Goal: Information Seeking & Learning: Learn about a topic

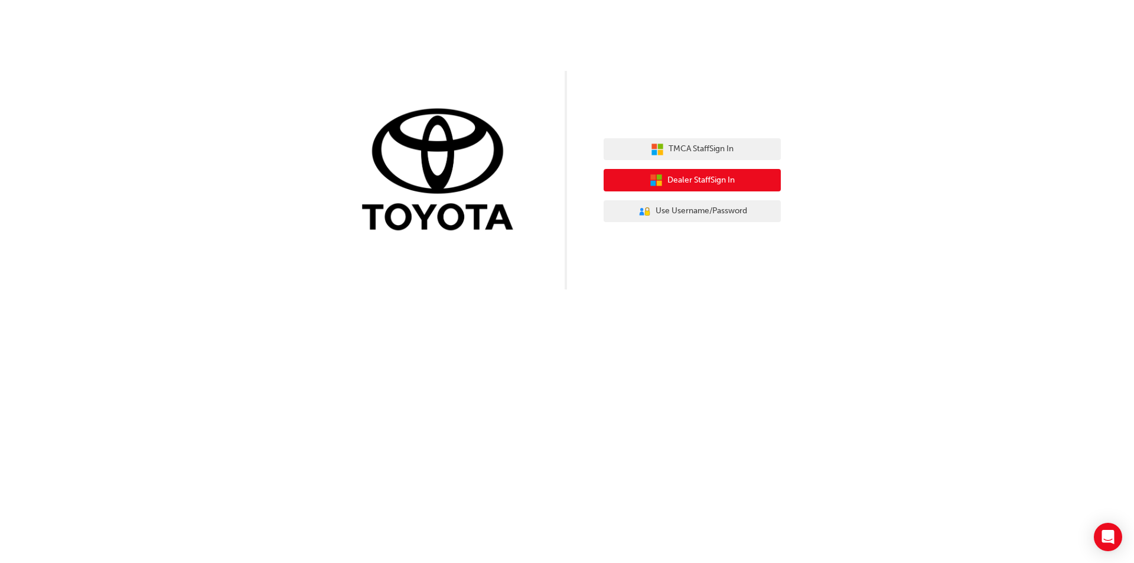
click at [728, 170] on button "Dealer Staff Sign In" at bounding box center [692, 180] width 177 height 22
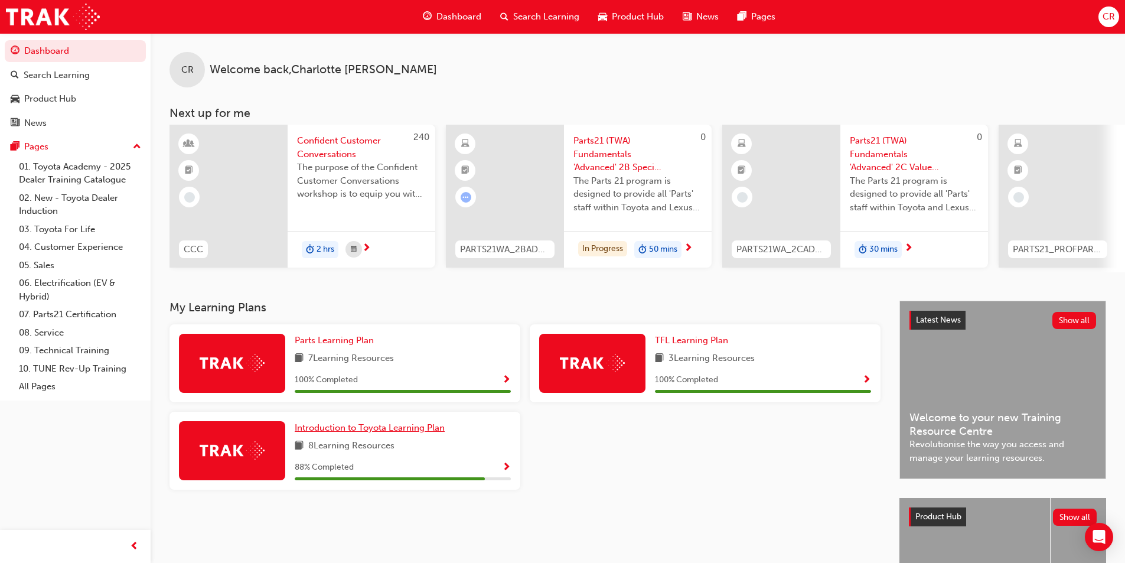
click at [401, 432] on span "Introduction to Toyota Learning Plan" at bounding box center [370, 427] width 150 height 11
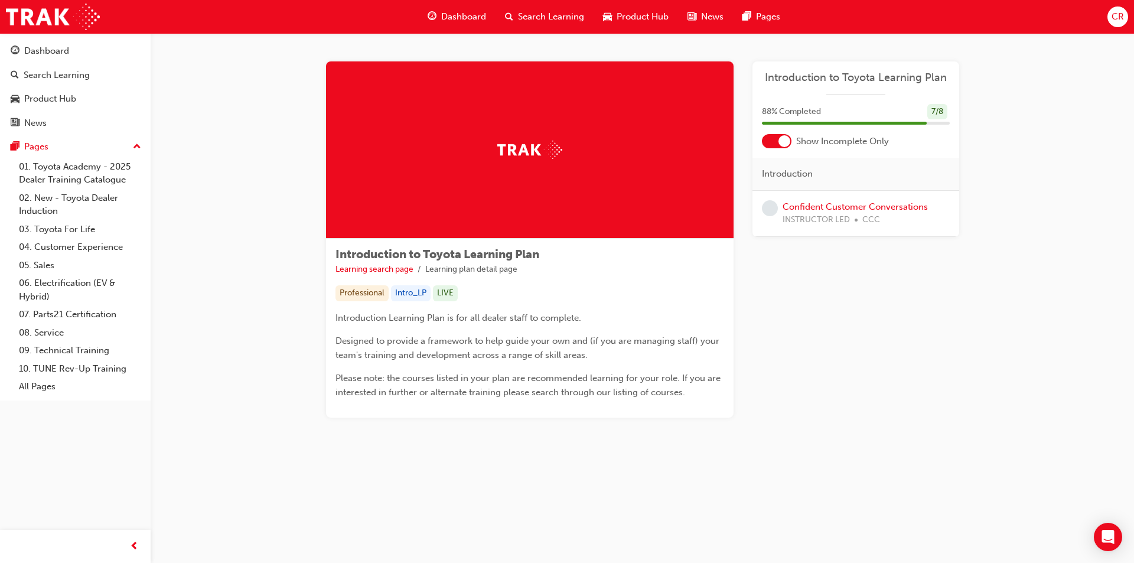
click at [952, 420] on div "Introduction to Toyota Learning Plan Learning search page Learning plan detail …" at bounding box center [642, 258] width 671 height 394
click at [539, 147] on img at bounding box center [529, 150] width 65 height 18
click at [83, 47] on div "Dashboard" at bounding box center [75, 51] width 129 height 15
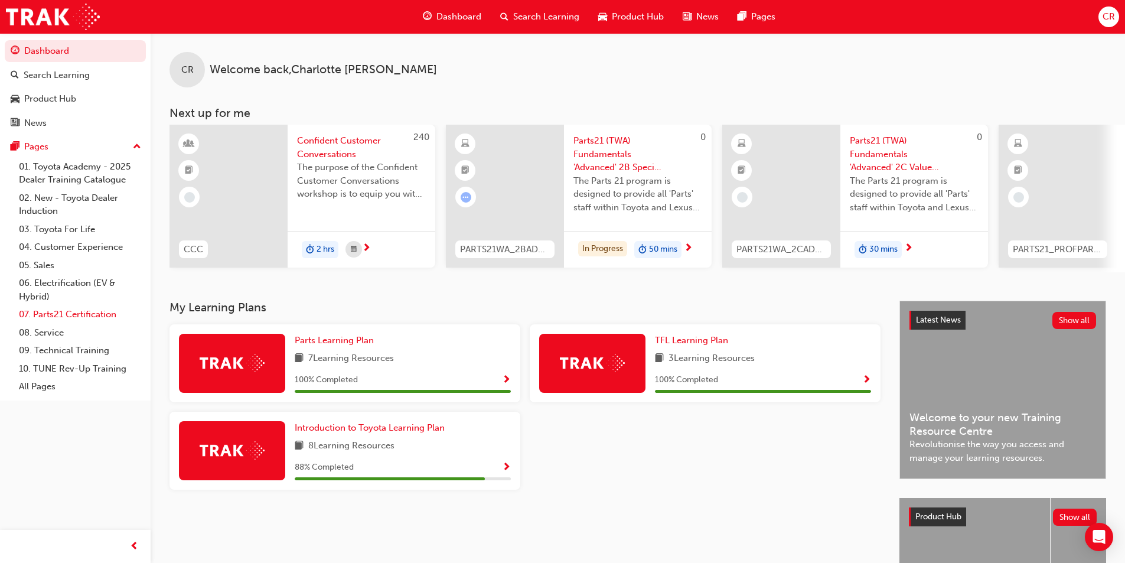
click at [84, 317] on link "07. Parts21 Certification" at bounding box center [80, 314] width 132 height 18
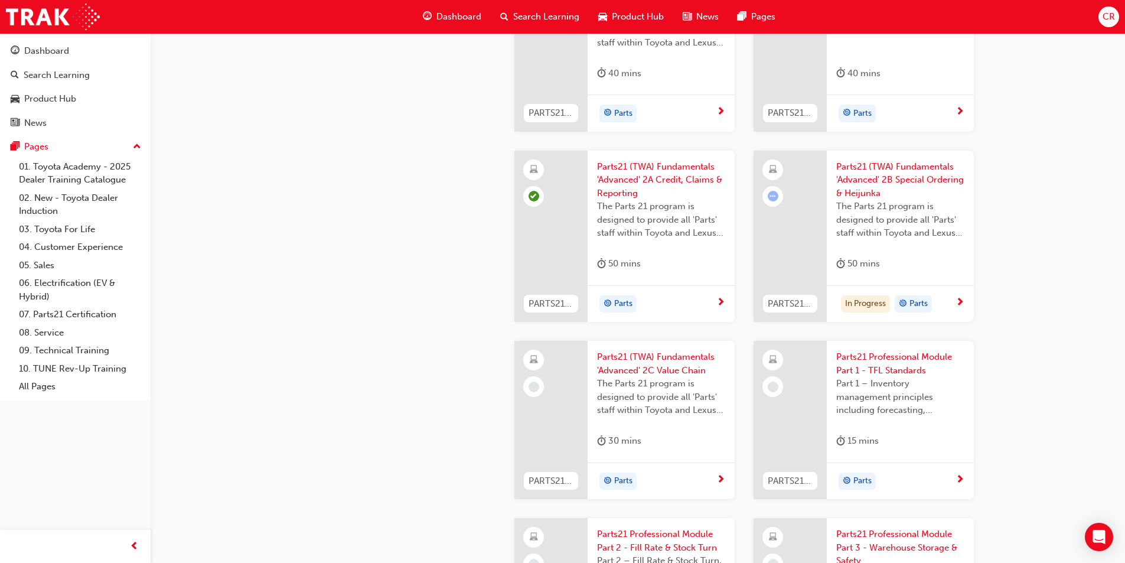
scroll to position [1536, 0]
click at [923, 170] on span "Parts21 (TWA) Fundamentals 'Advanced' 2B Special Ordering & Heijunka" at bounding box center [900, 180] width 128 height 40
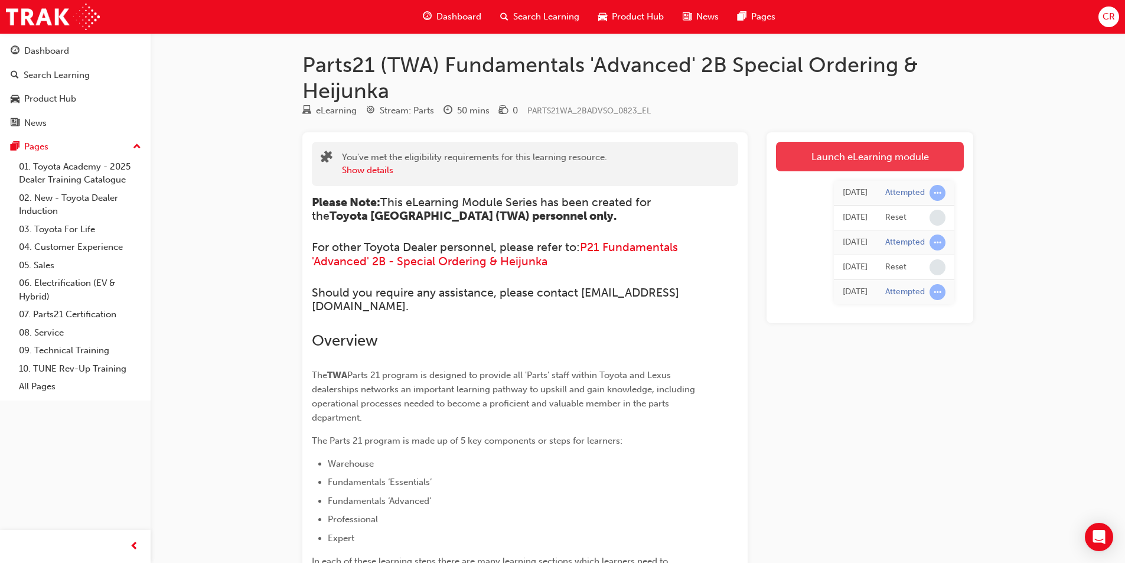
click at [877, 154] on link "Launch eLearning module" at bounding box center [870, 157] width 188 height 30
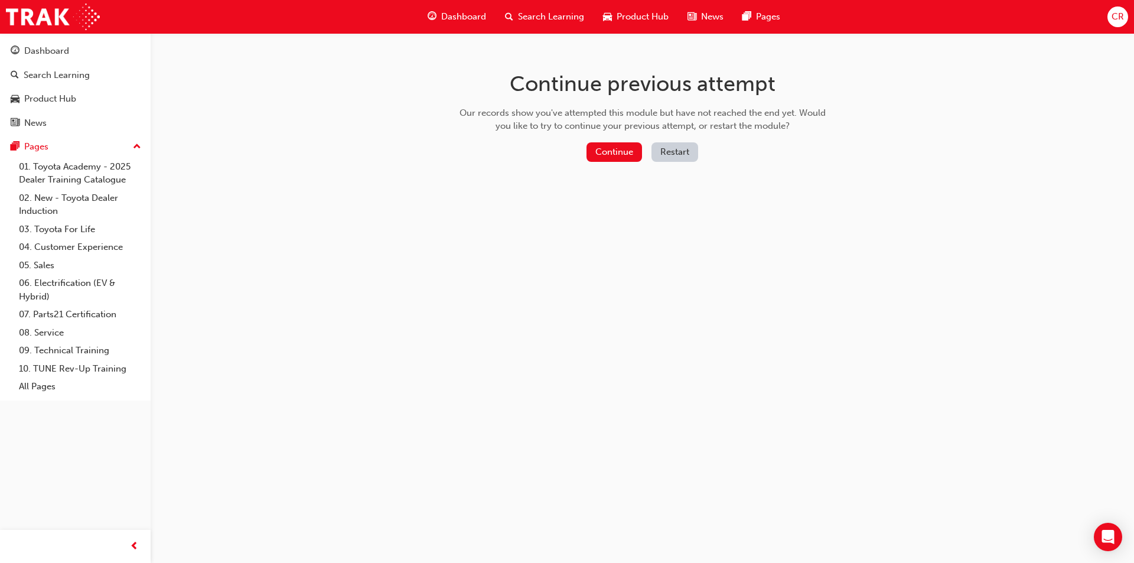
click at [680, 158] on button "Restart" at bounding box center [675, 151] width 47 height 19
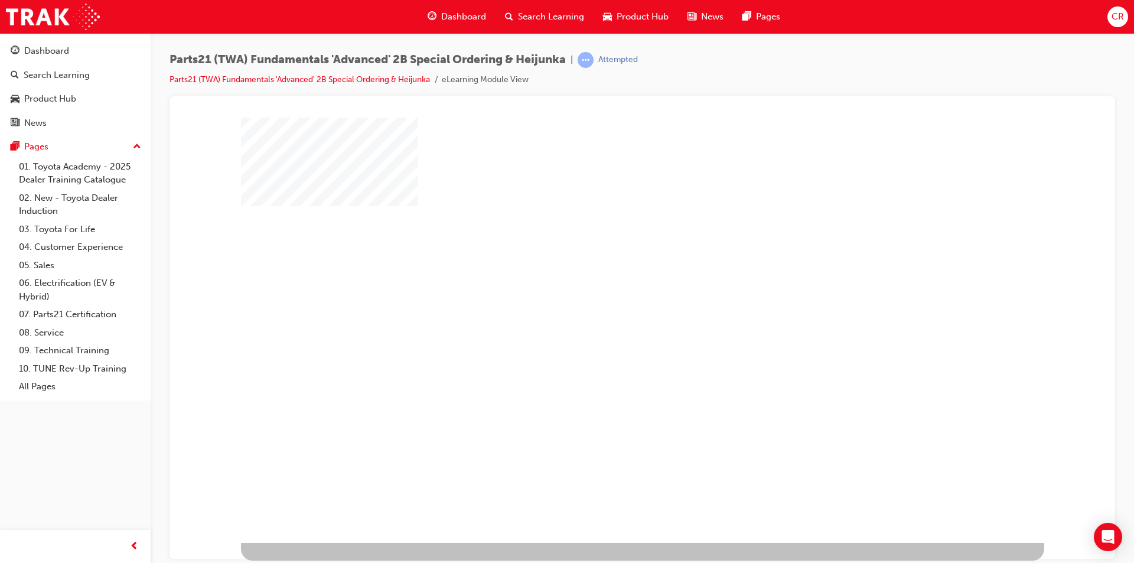
click at [608, 295] on div "play" at bounding box center [608, 295] width 0 height 0
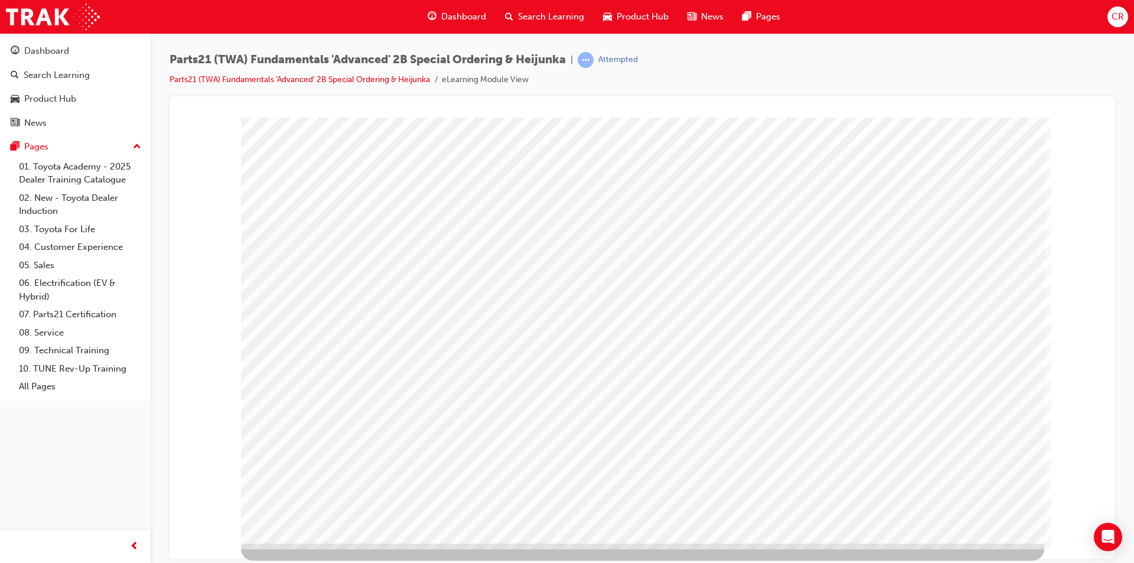
drag, startPoint x: 360, startPoint y: 475, endPoint x: 375, endPoint y: 478, distance: 15.1
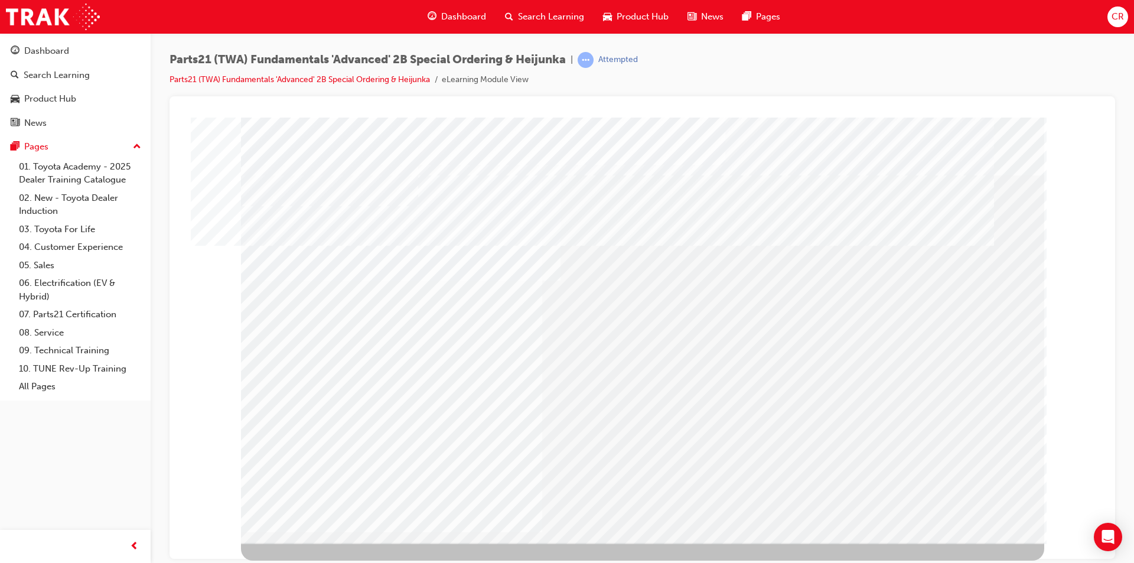
click at [338, 390] on div "" at bounding box center [642, 329] width 803 height 425
click at [336, 419] on div "" at bounding box center [642, 329] width 803 height 425
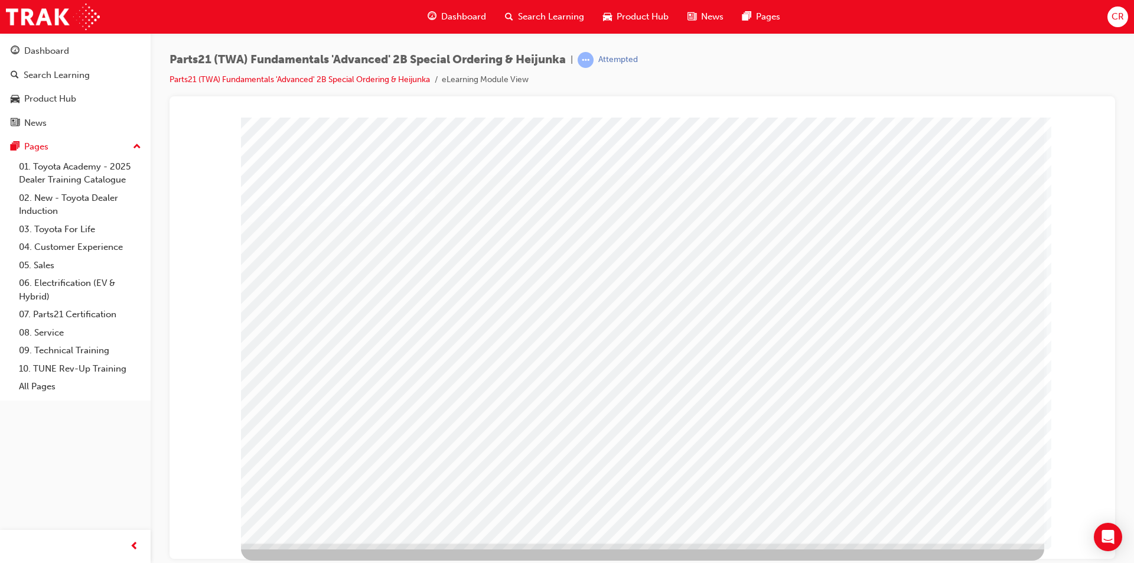
drag, startPoint x: 382, startPoint y: 461, endPoint x: 410, endPoint y: 471, distance: 29.3
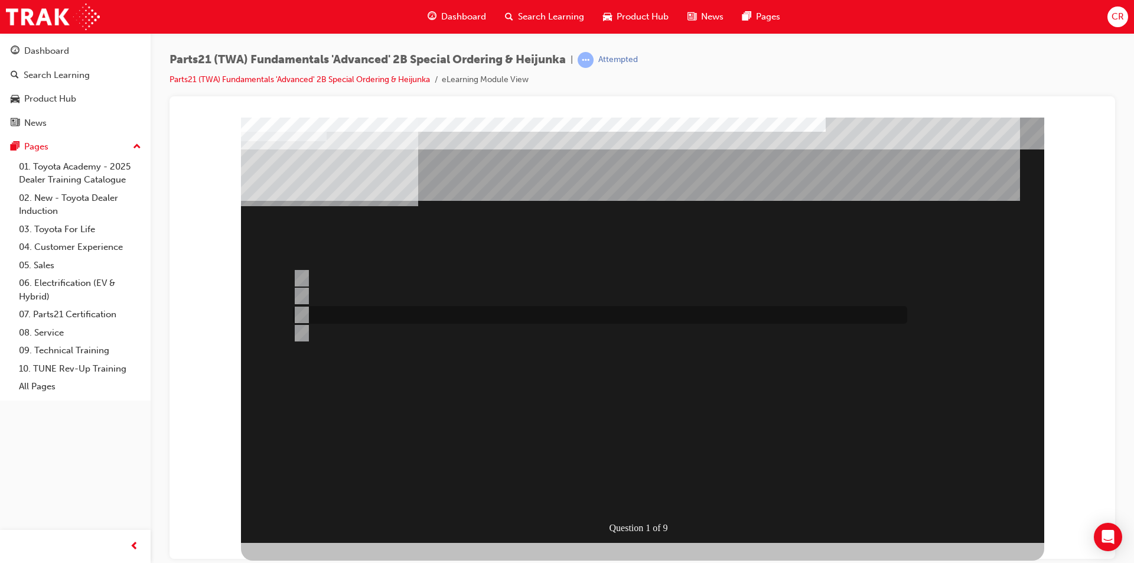
click at [354, 313] on div at bounding box center [597, 315] width 614 height 18
radio input "true"
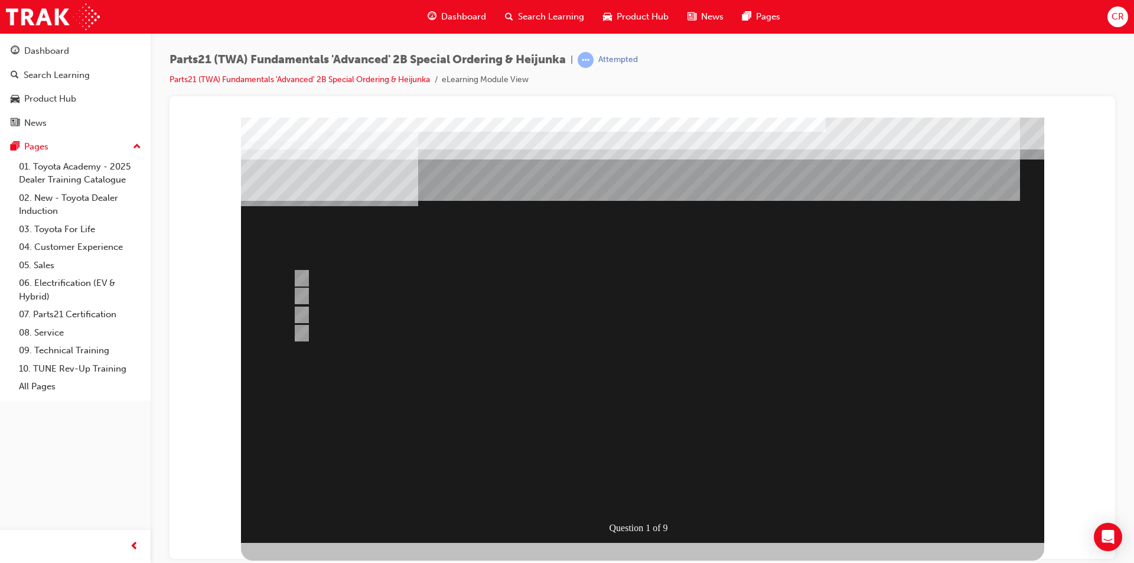
click at [643, 490] on div at bounding box center [642, 329] width 803 height 425
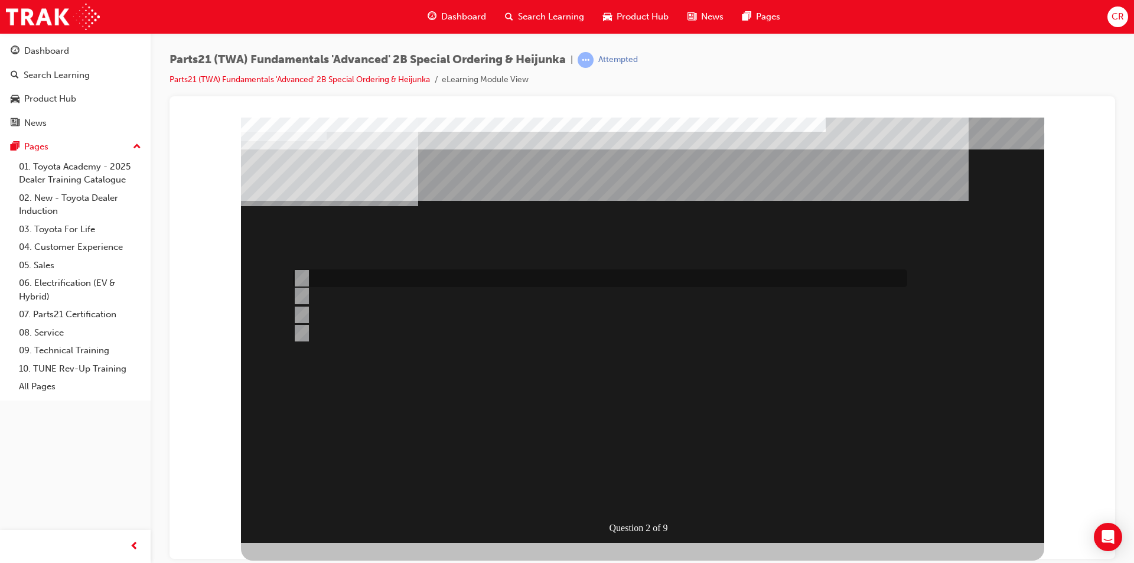
click at [305, 273] on input "Use the Navision STAR system selecting “All Time Buy” request type" at bounding box center [299, 278] width 13 height 13
radio input "true"
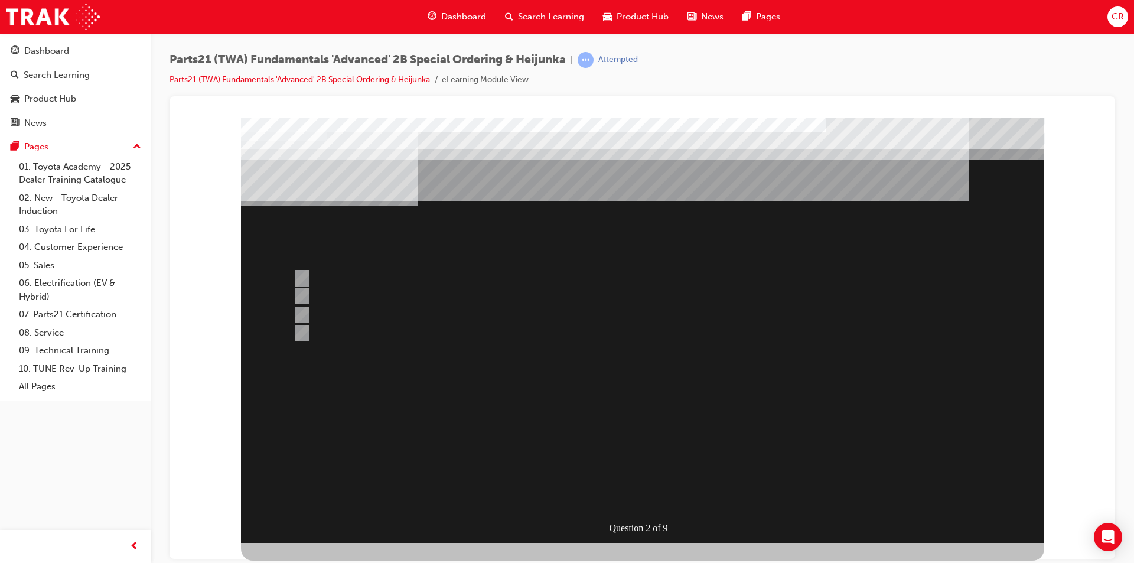
click at [646, 479] on div at bounding box center [642, 329] width 803 height 425
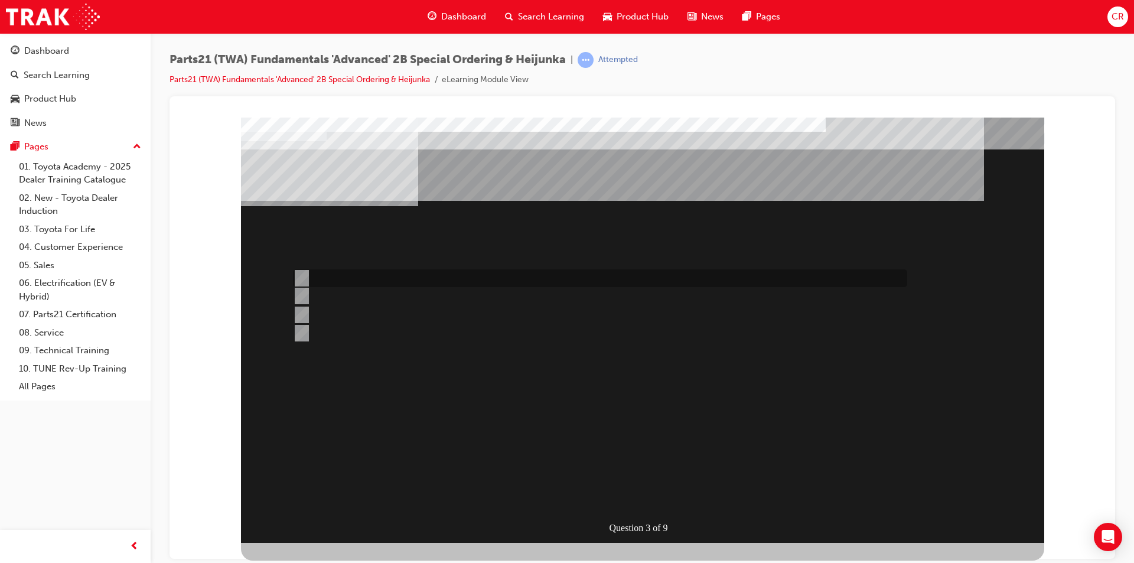
click at [344, 272] on div at bounding box center [597, 278] width 614 height 18
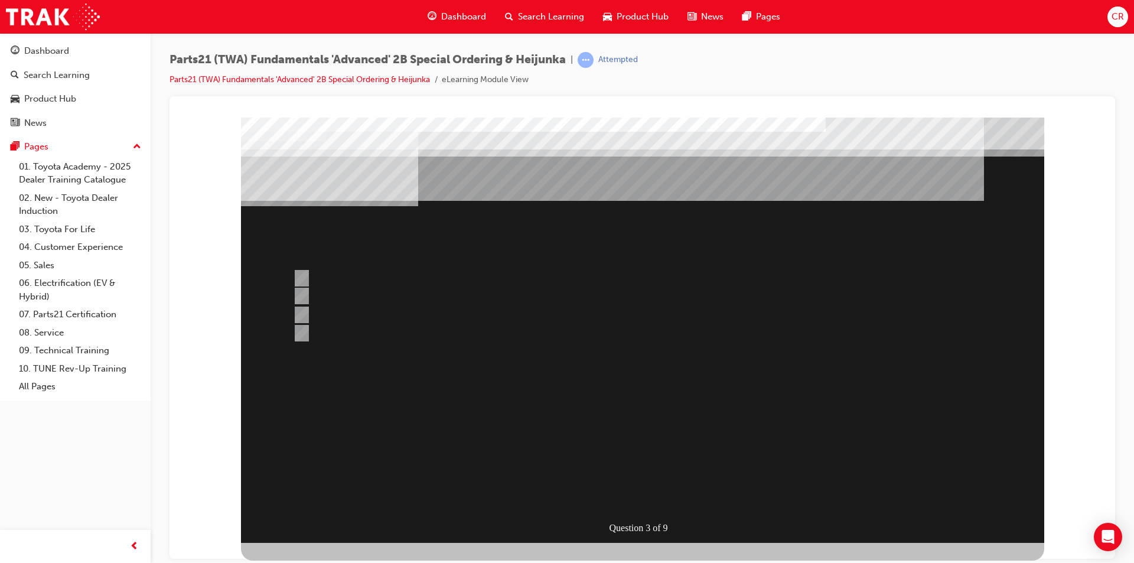
click at [389, 291] on div at bounding box center [642, 329] width 803 height 425
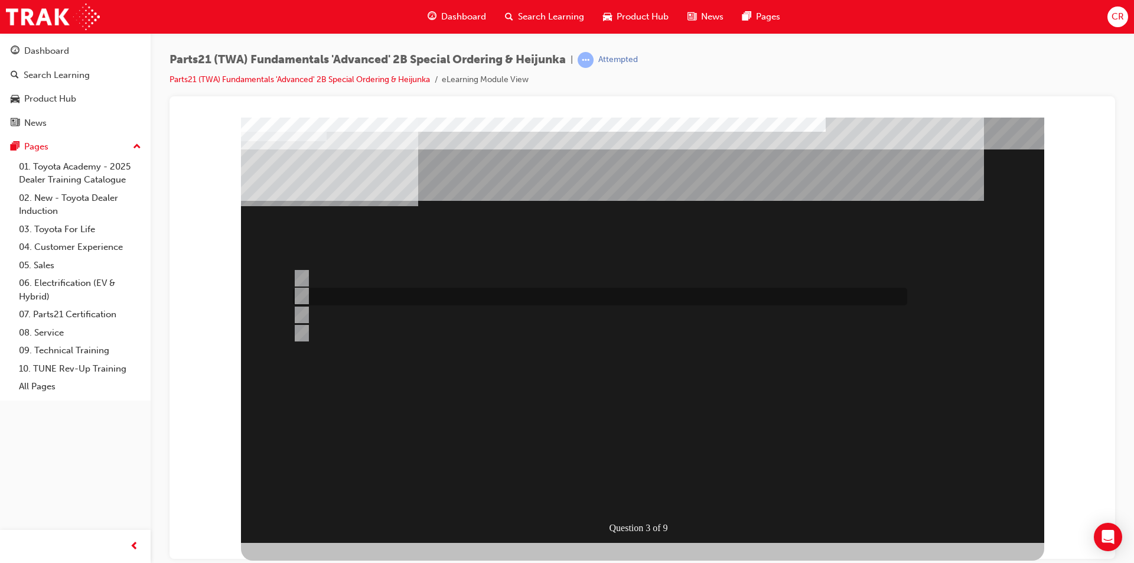
click at [422, 288] on div at bounding box center [597, 297] width 614 height 18
radio input "false"
radio input "true"
click at [409, 288] on div at bounding box center [597, 297] width 614 height 18
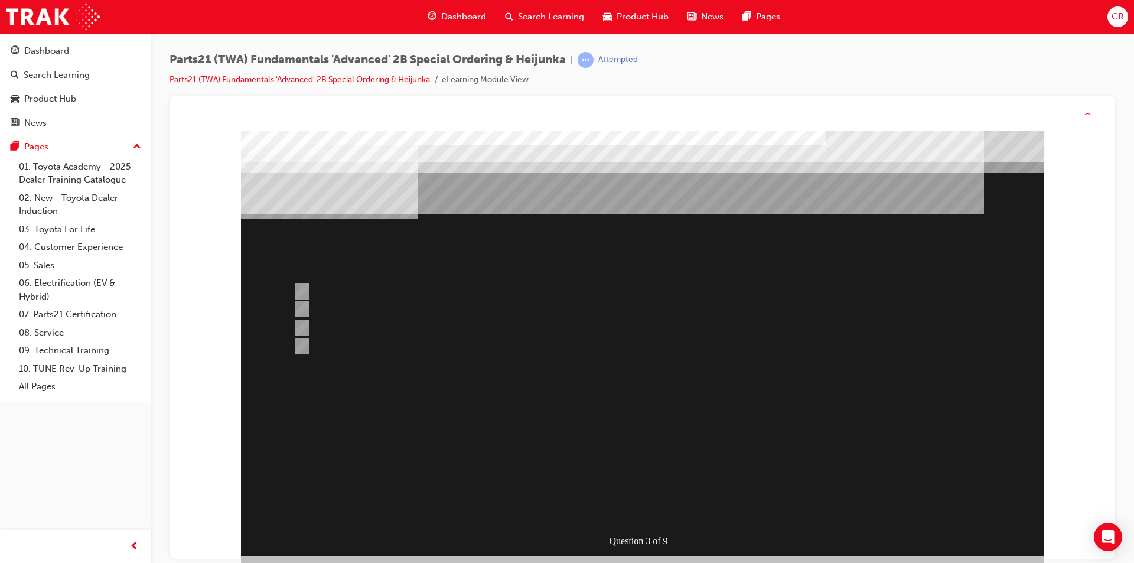
click at [636, 509] on div at bounding box center [642, 343] width 803 height 425
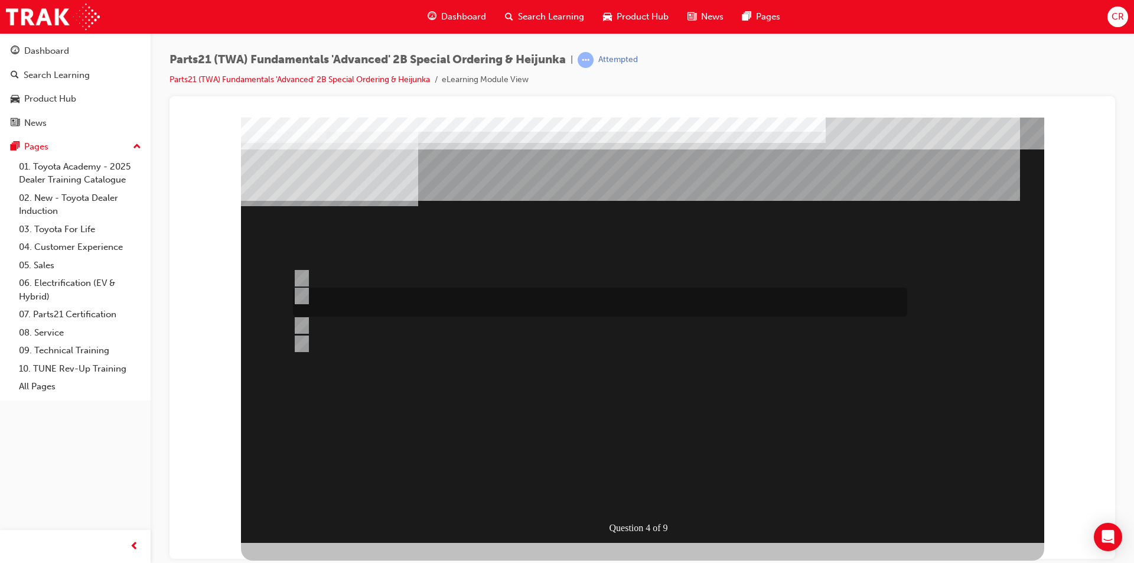
click at [469, 299] on div at bounding box center [597, 302] width 614 height 29
radio input "true"
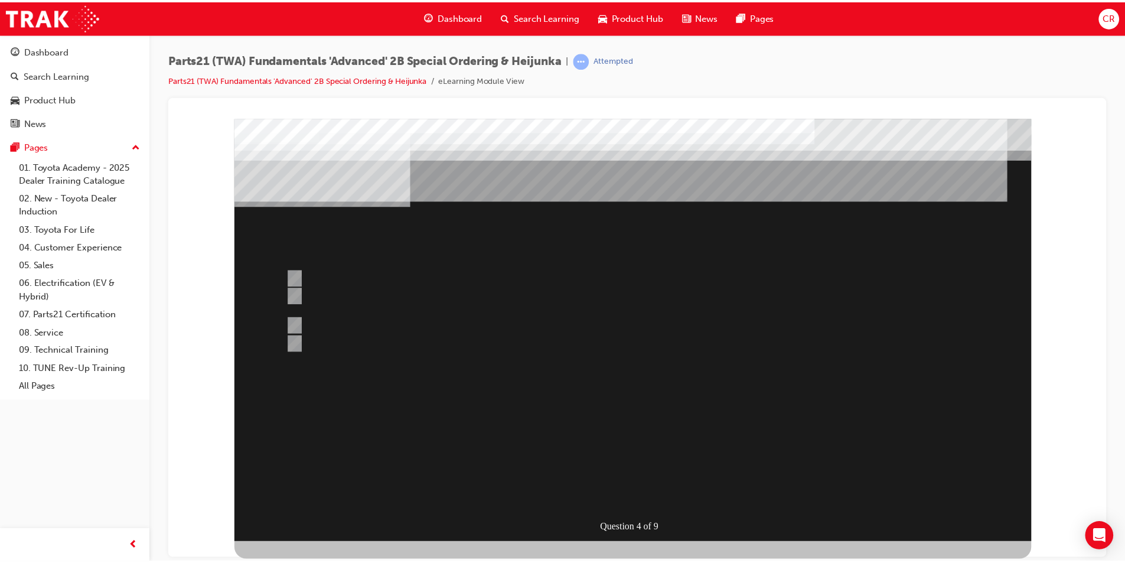
click at [653, 489] on div at bounding box center [636, 330] width 803 height 425
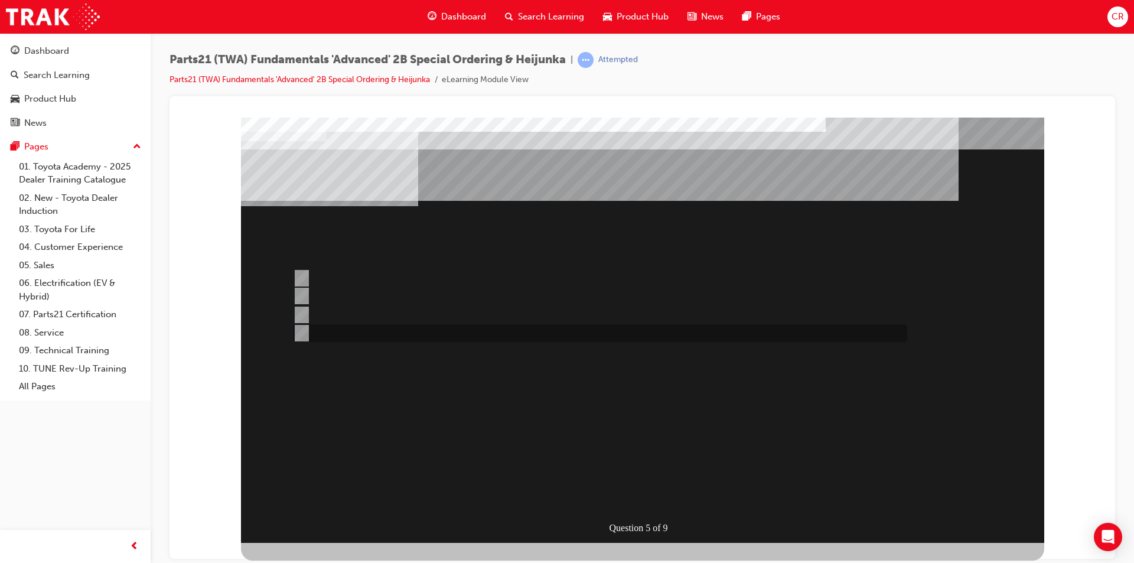
click at [572, 330] on div at bounding box center [597, 333] width 614 height 18
radio input "true"
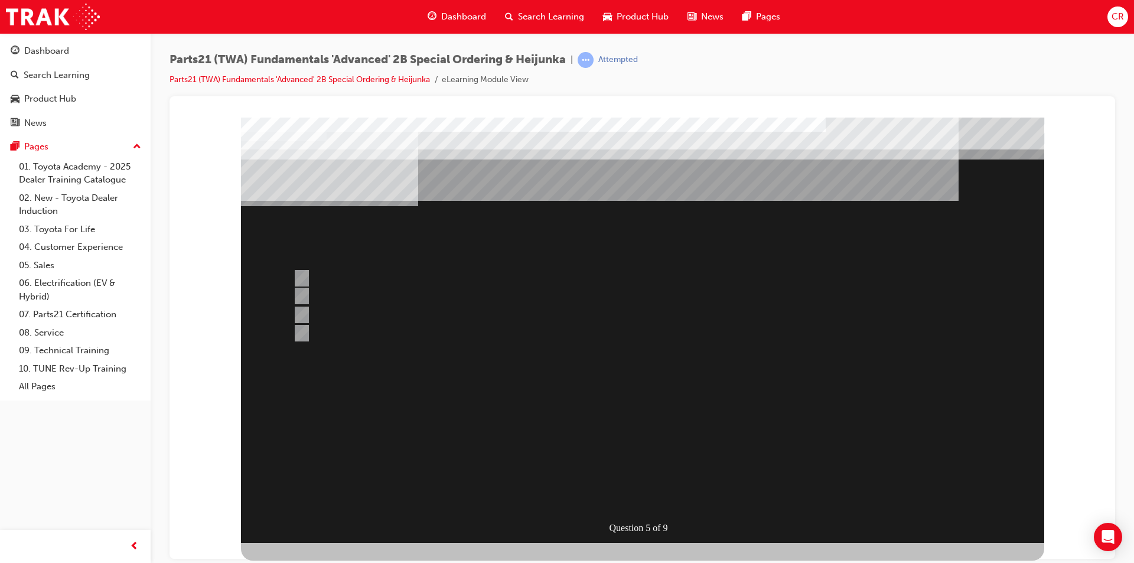
click at [635, 497] on div at bounding box center [642, 329] width 803 height 425
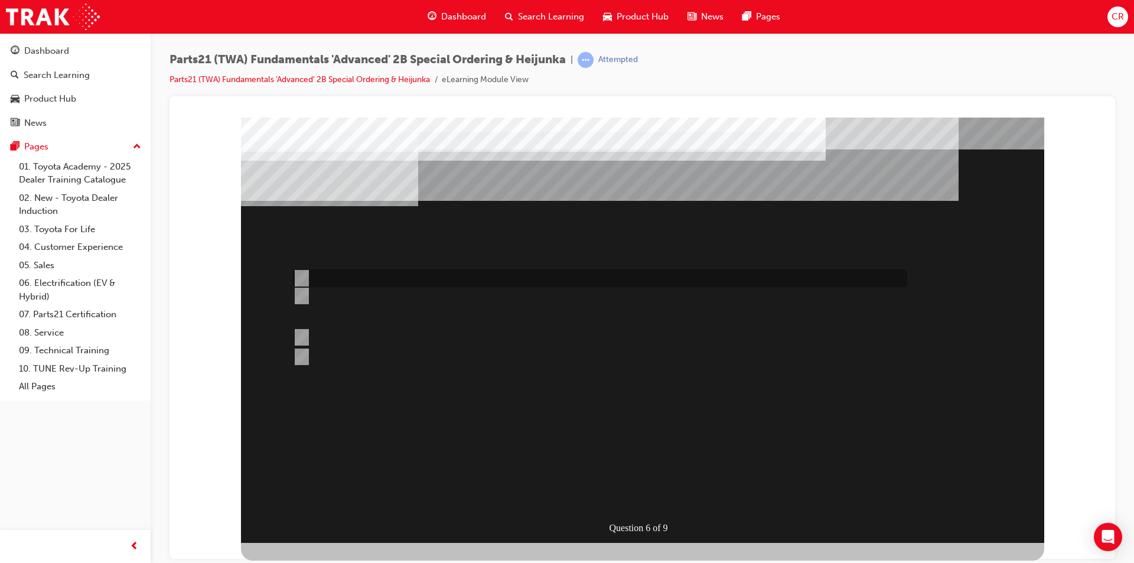
click at [530, 272] on div at bounding box center [597, 278] width 614 height 18
radio input "true"
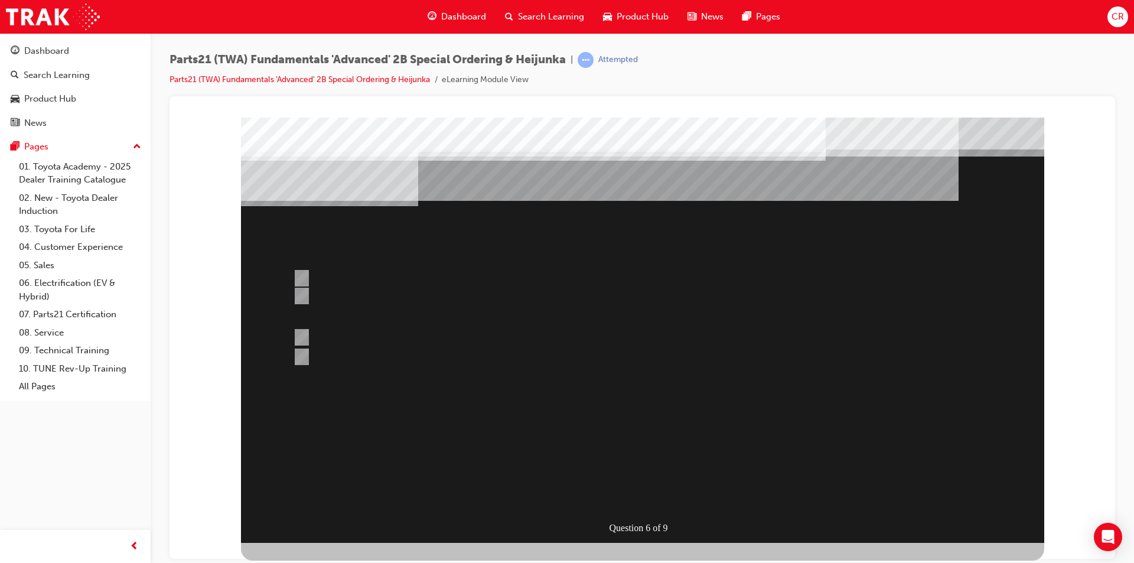
click at [459, 298] on div at bounding box center [642, 329] width 803 height 425
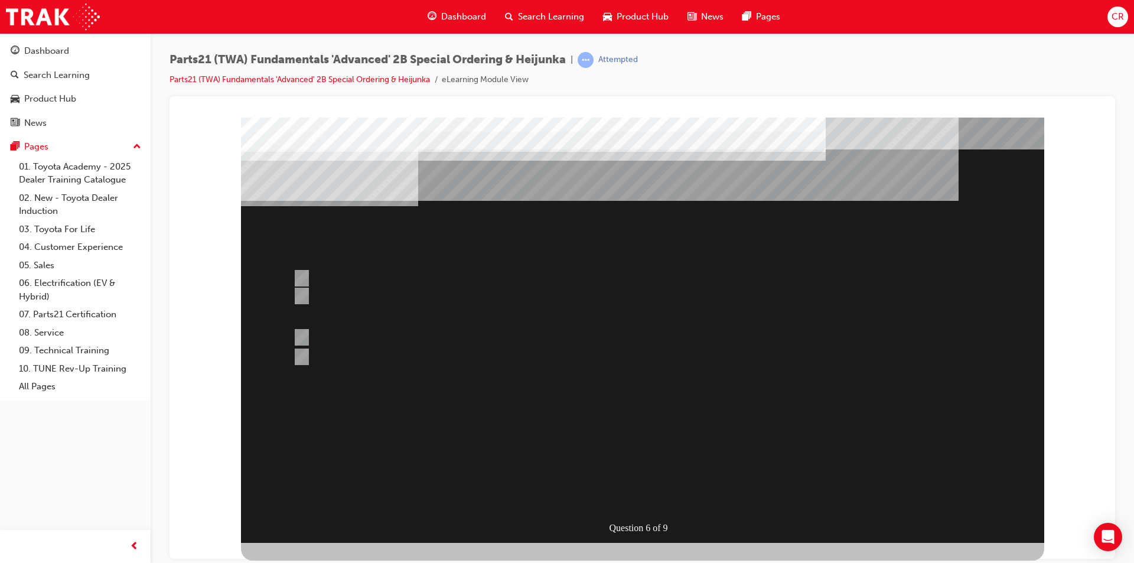
click at [568, 333] on div at bounding box center [642, 329] width 803 height 425
click at [309, 336] on div at bounding box center [597, 337] width 614 height 38
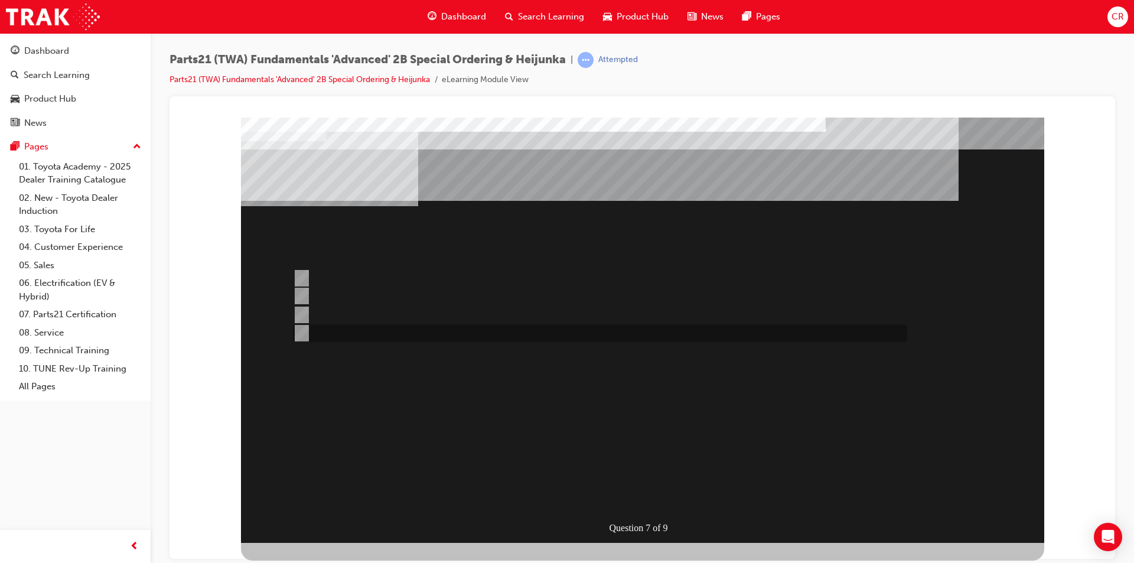
click at [297, 335] on input "Place an Emergency order and wait to see if it rejects" at bounding box center [299, 333] width 13 height 13
radio input "true"
click at [519, 282] on div at bounding box center [597, 278] width 614 height 18
radio input "true"
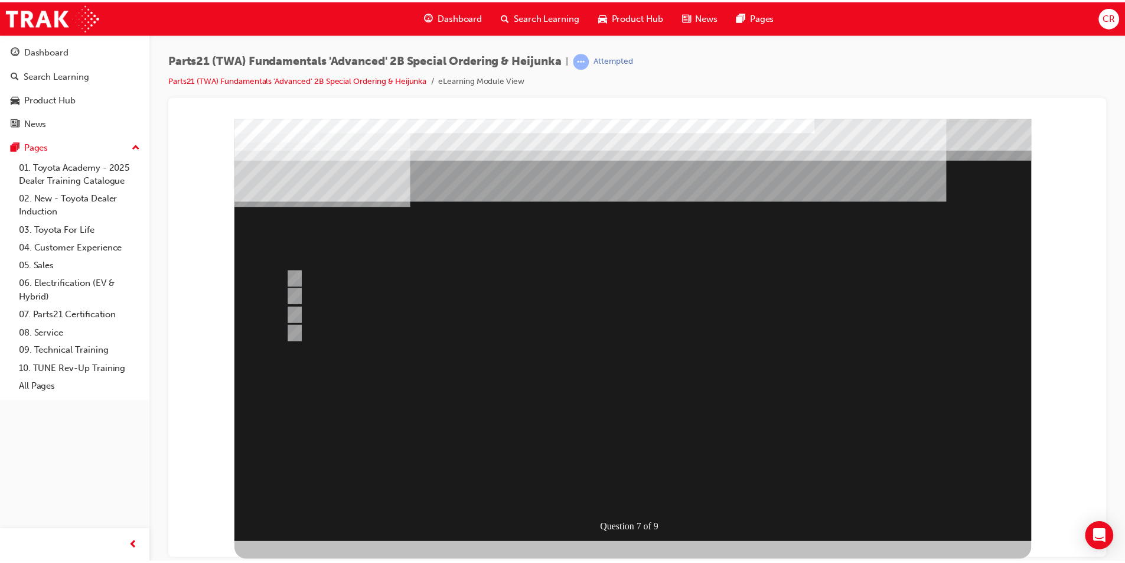
click at [656, 481] on div at bounding box center [636, 330] width 803 height 425
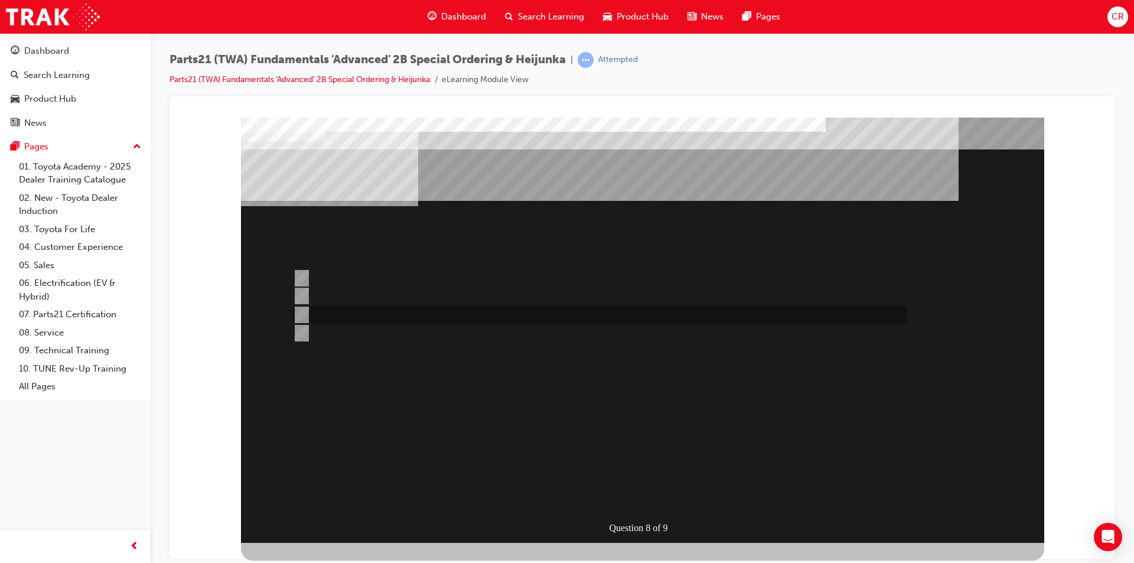
click at [554, 311] on div at bounding box center [597, 315] width 614 height 18
radio input "true"
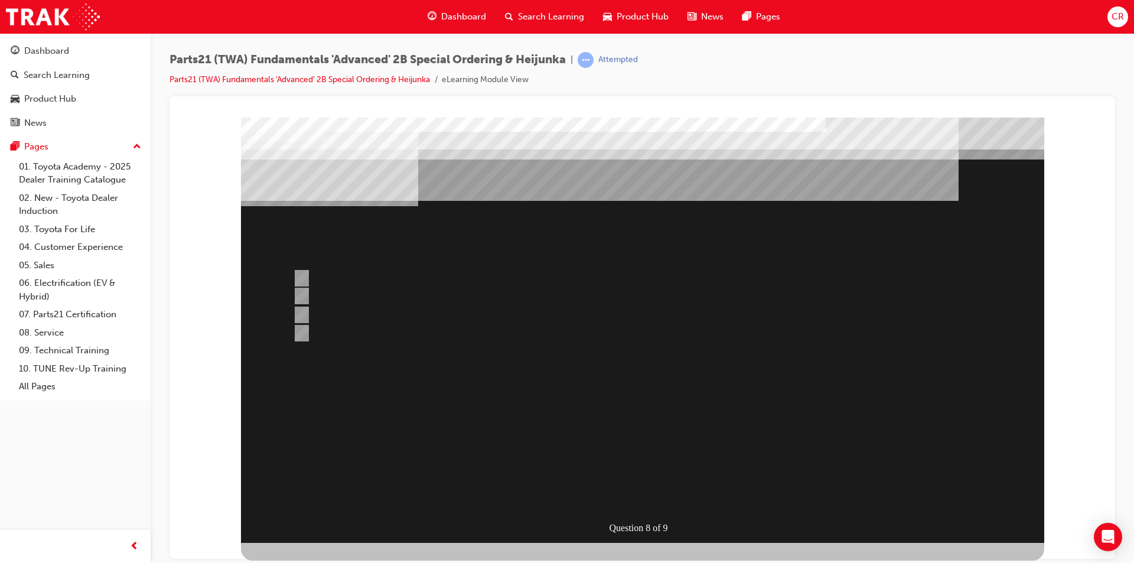
click at [652, 494] on div at bounding box center [642, 329] width 803 height 425
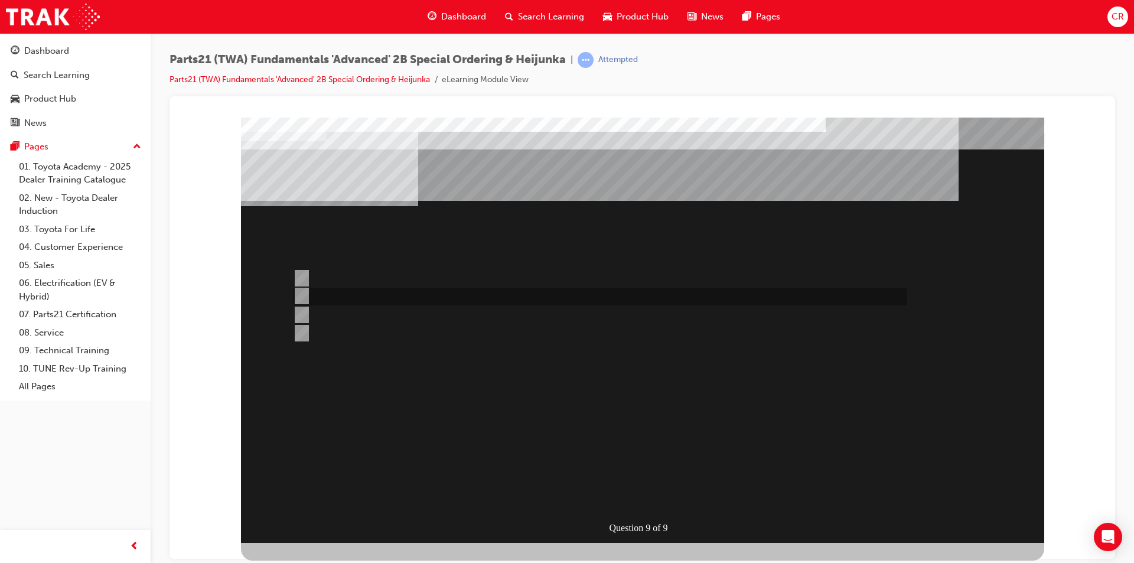
click at [443, 299] on div at bounding box center [597, 297] width 614 height 18
radio input "true"
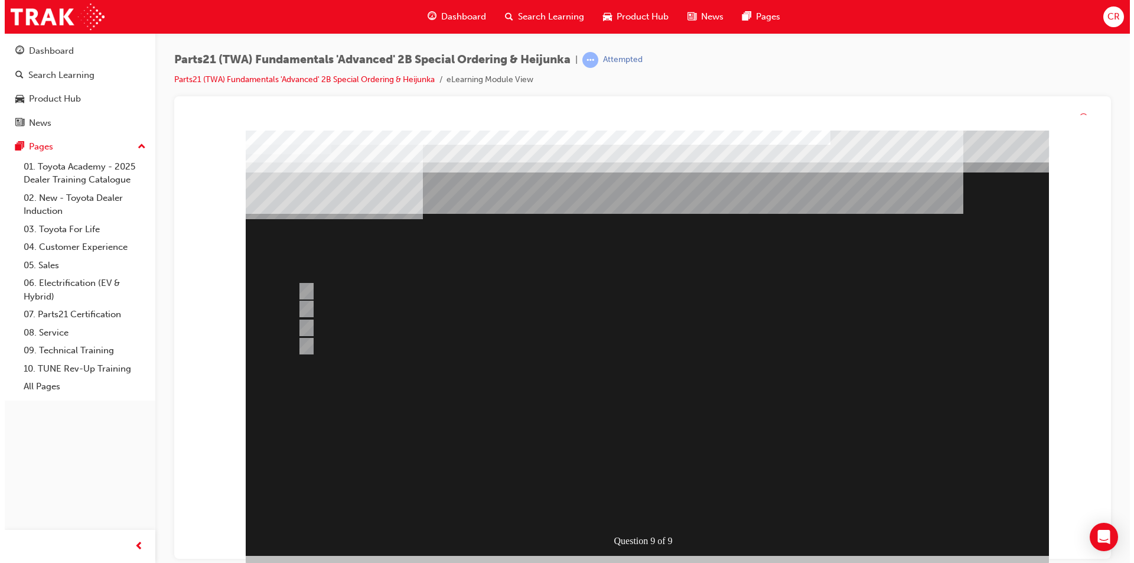
click at [640, 496] on div at bounding box center [646, 343] width 803 height 425
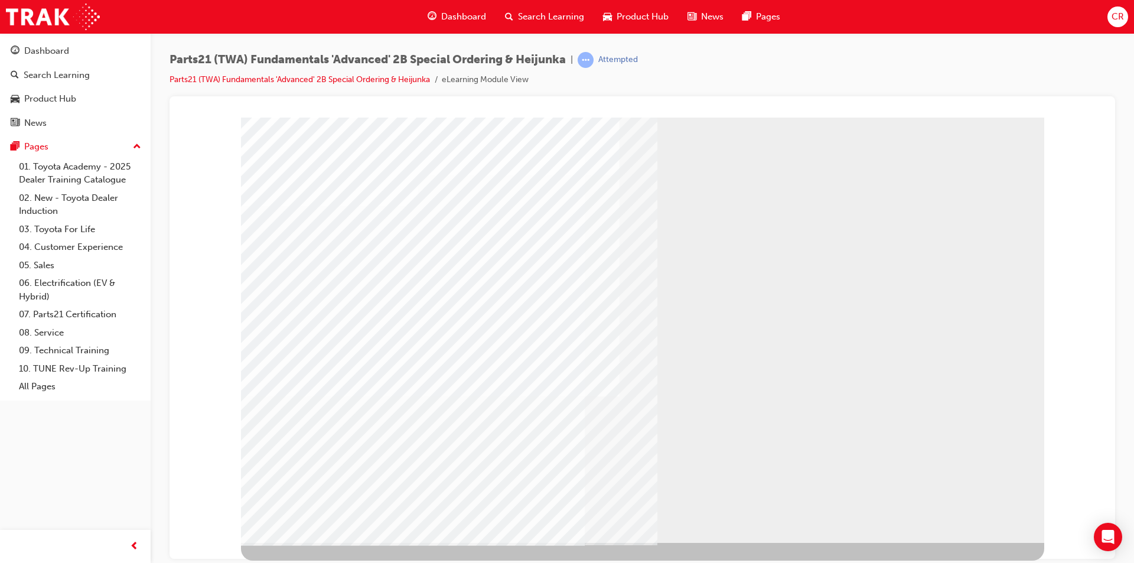
click at [63, 46] on div "Dashboard" at bounding box center [46, 51] width 45 height 14
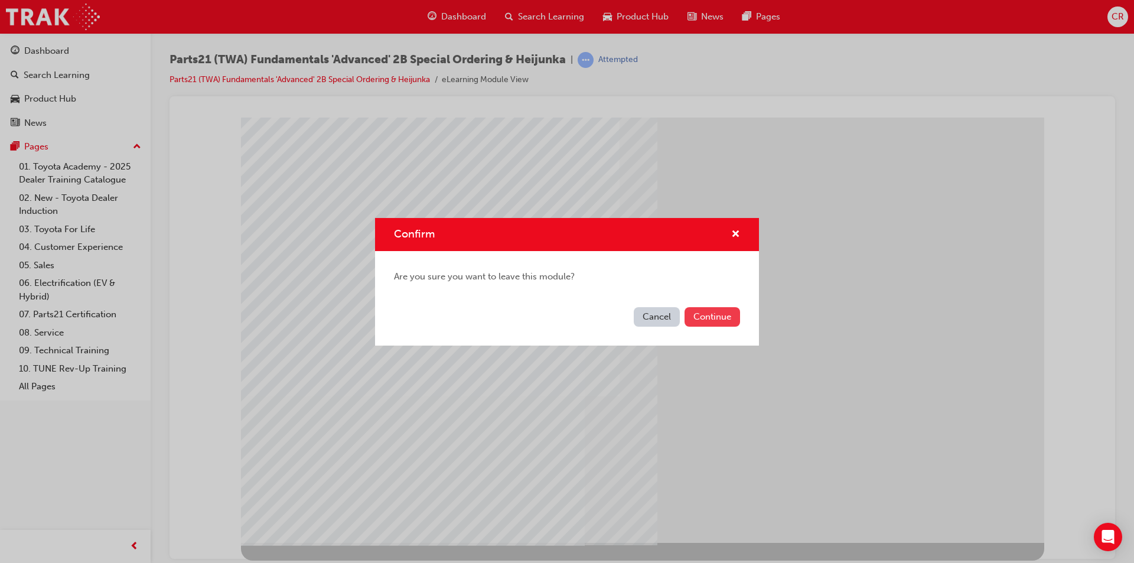
click at [705, 320] on button "Continue" at bounding box center [713, 316] width 56 height 19
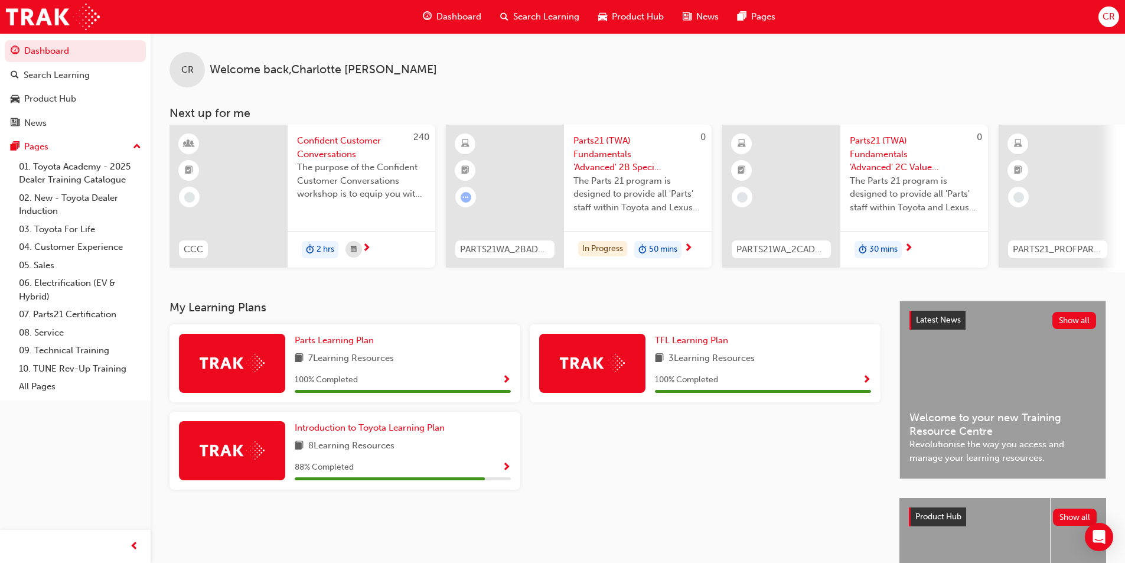
click at [650, 198] on span "The Parts 21 program is designed to provide all 'Parts' staff within Toyota and…" at bounding box center [638, 194] width 129 height 40
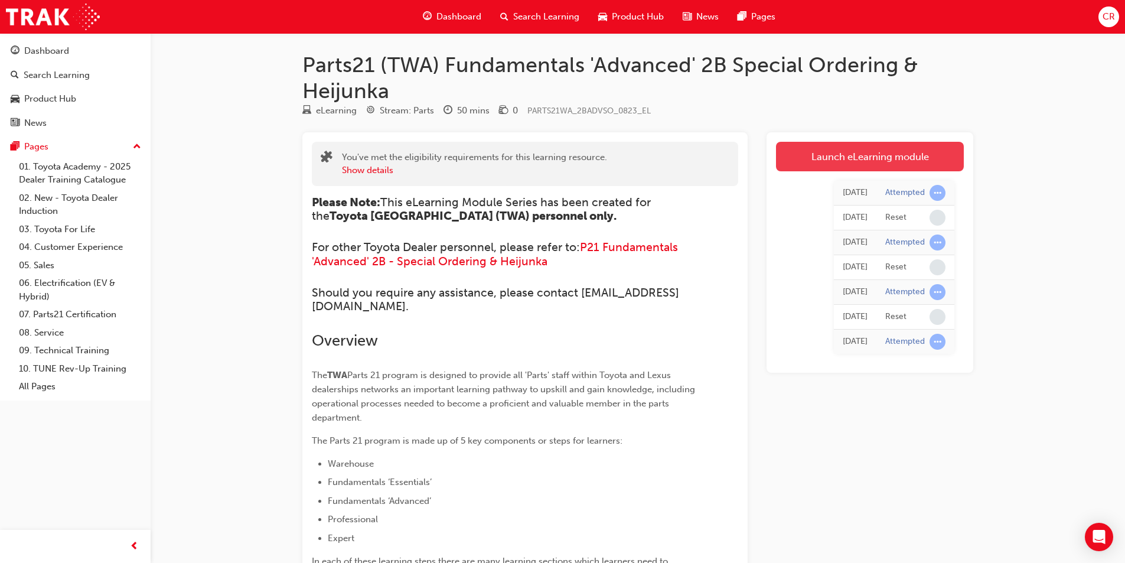
click at [884, 157] on link "Launch eLearning module" at bounding box center [870, 157] width 188 height 30
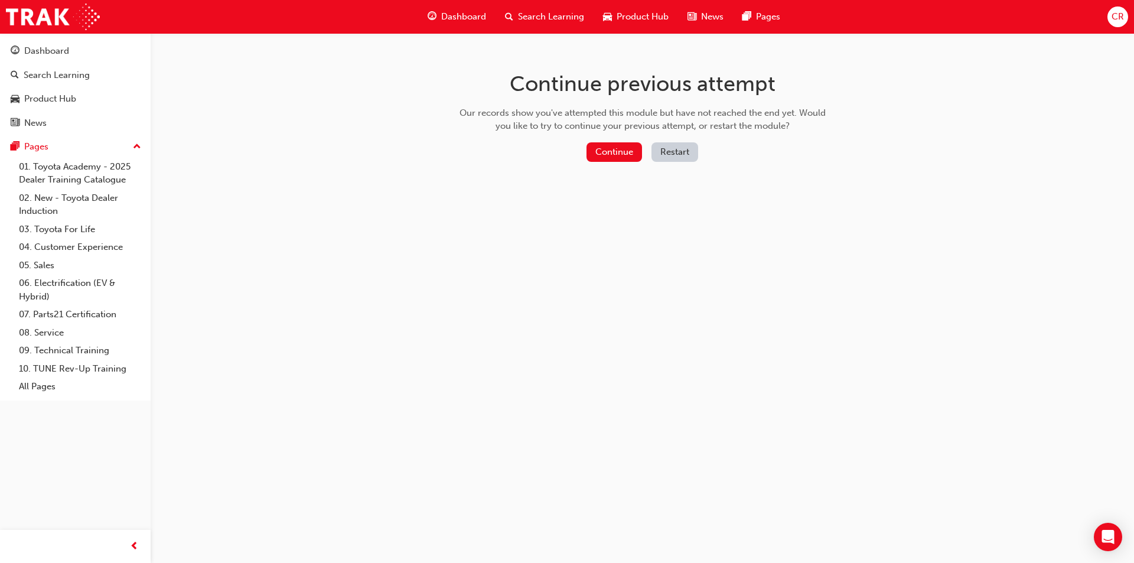
click at [673, 155] on button "Restart" at bounding box center [675, 151] width 47 height 19
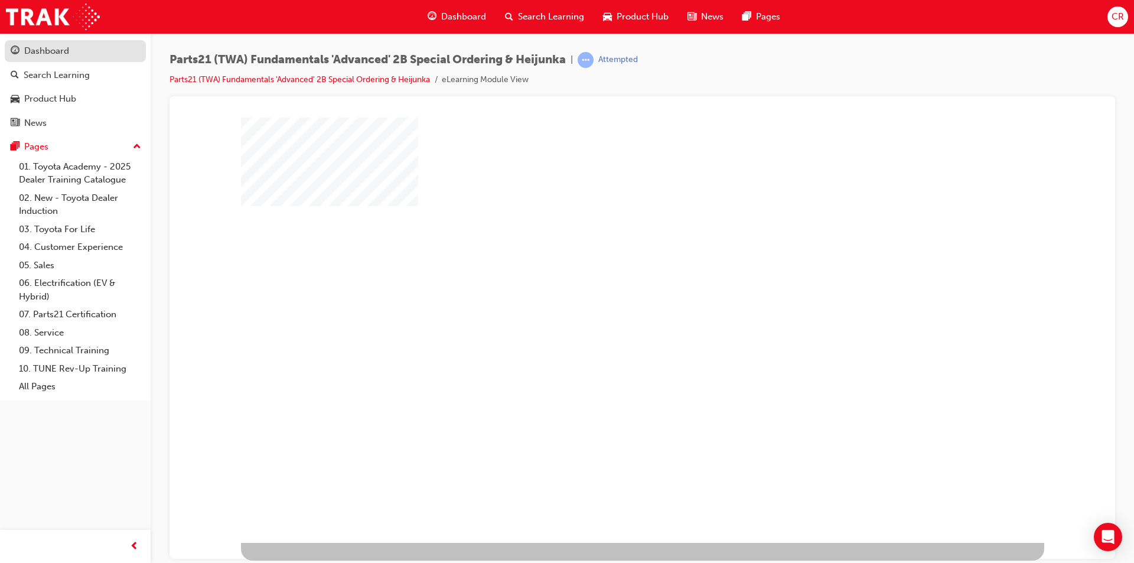
click at [45, 54] on div "Dashboard" at bounding box center [46, 51] width 45 height 14
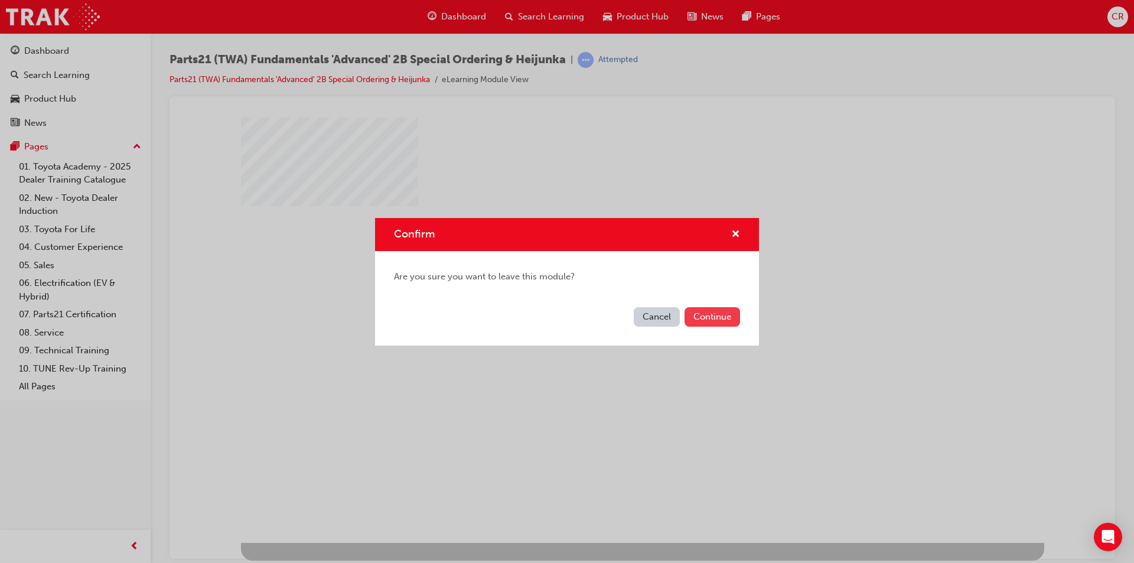
click at [731, 316] on button "Continue" at bounding box center [713, 316] width 56 height 19
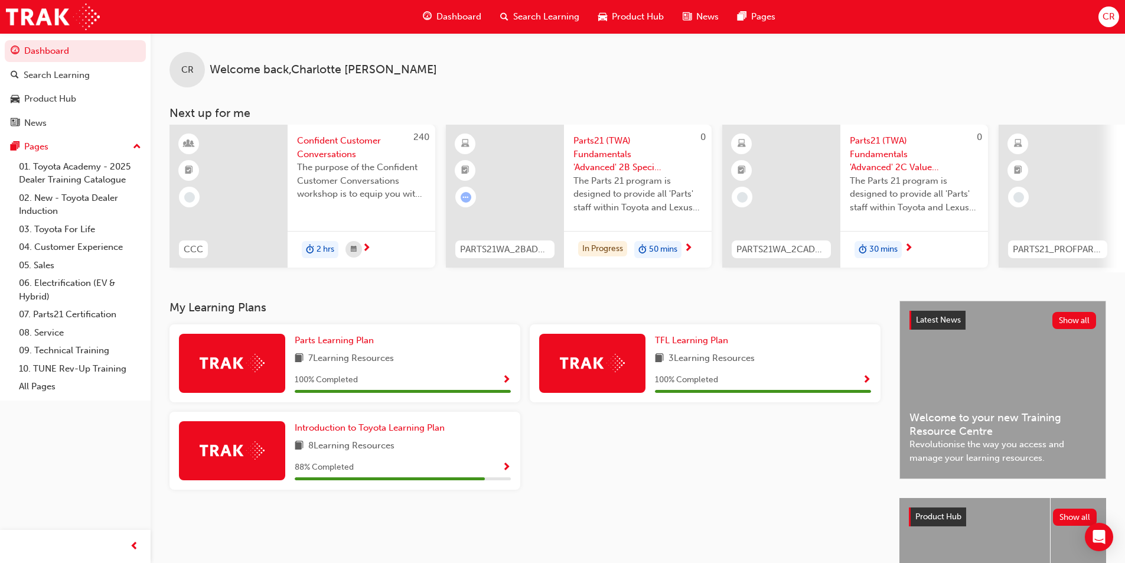
click at [617, 138] on span "Parts21 (TWA) Fundamentals 'Advanced' 2B Special Ordering & Heijunka" at bounding box center [638, 154] width 129 height 40
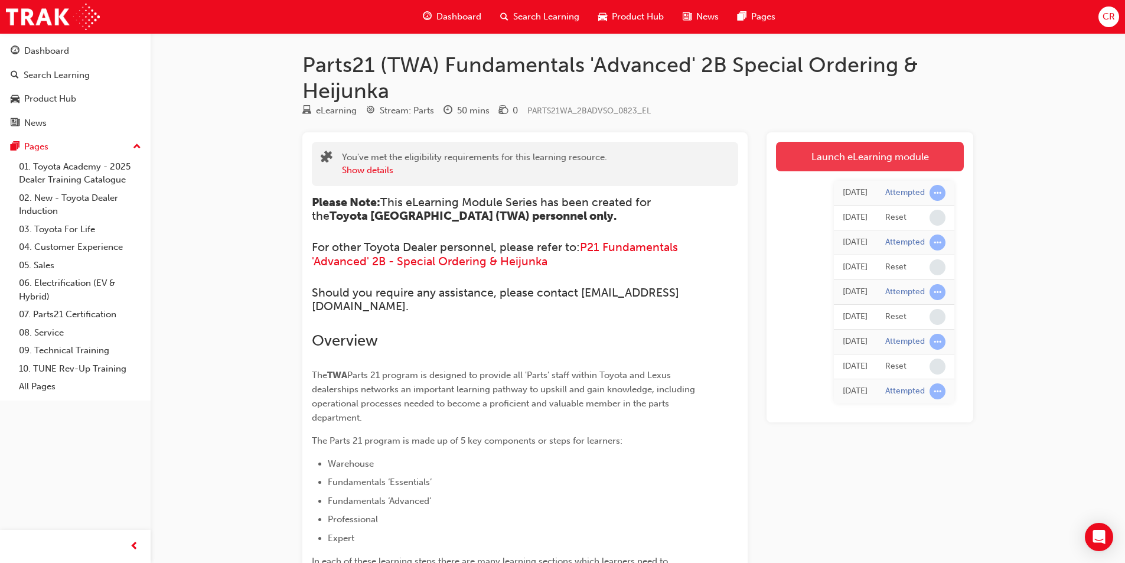
click at [873, 158] on link "Launch eLearning module" at bounding box center [870, 157] width 188 height 30
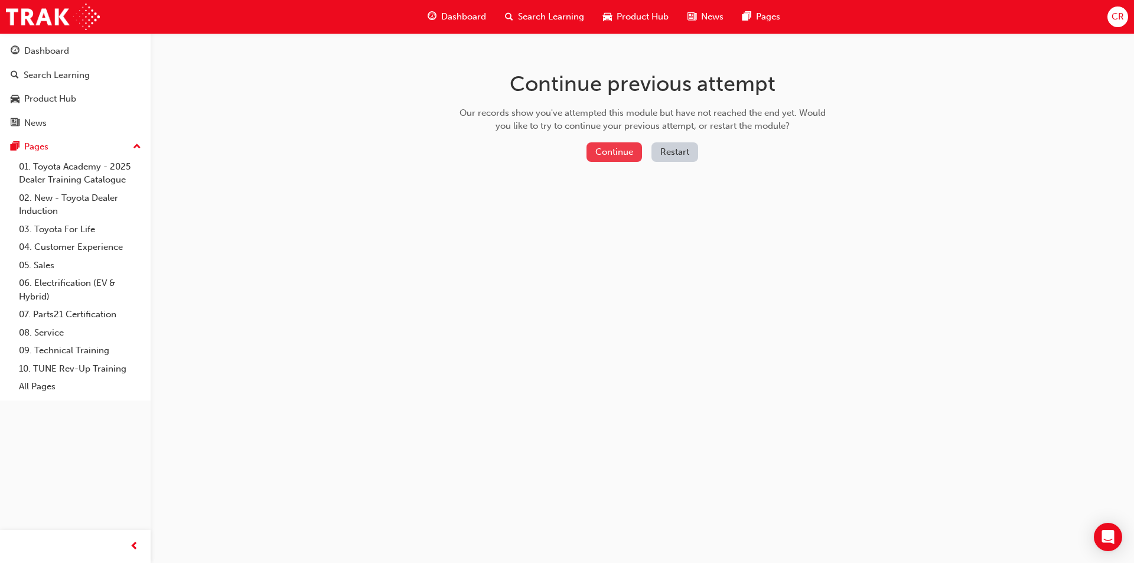
click at [631, 156] on button "Continue" at bounding box center [615, 151] width 56 height 19
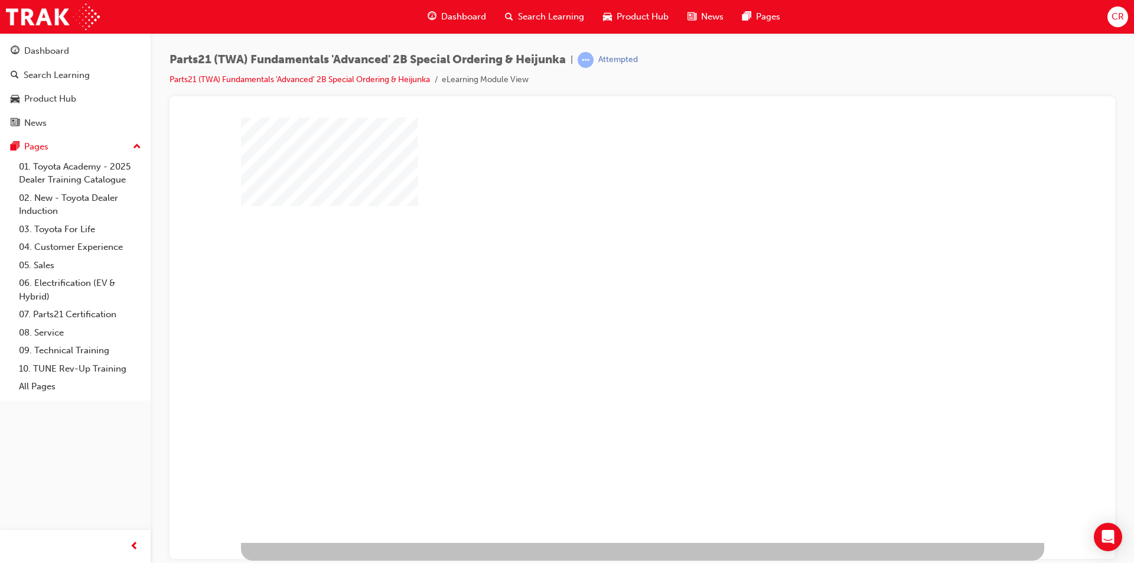
click at [608, 295] on div "play" at bounding box center [608, 295] width 0 height 0
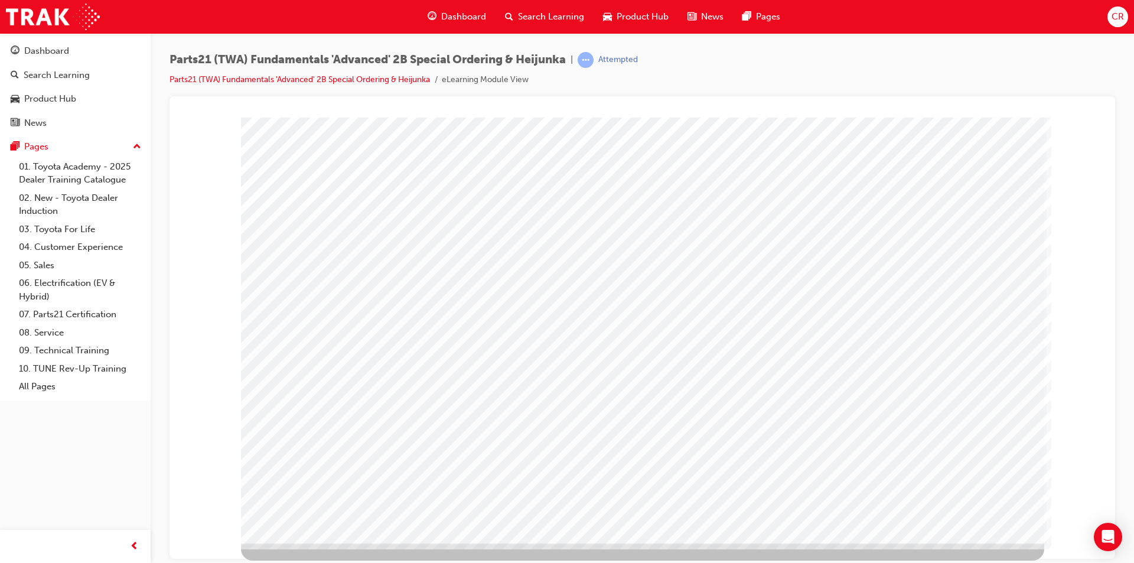
drag, startPoint x: 294, startPoint y: 289, endPoint x: 309, endPoint y: 448, distance: 159.7
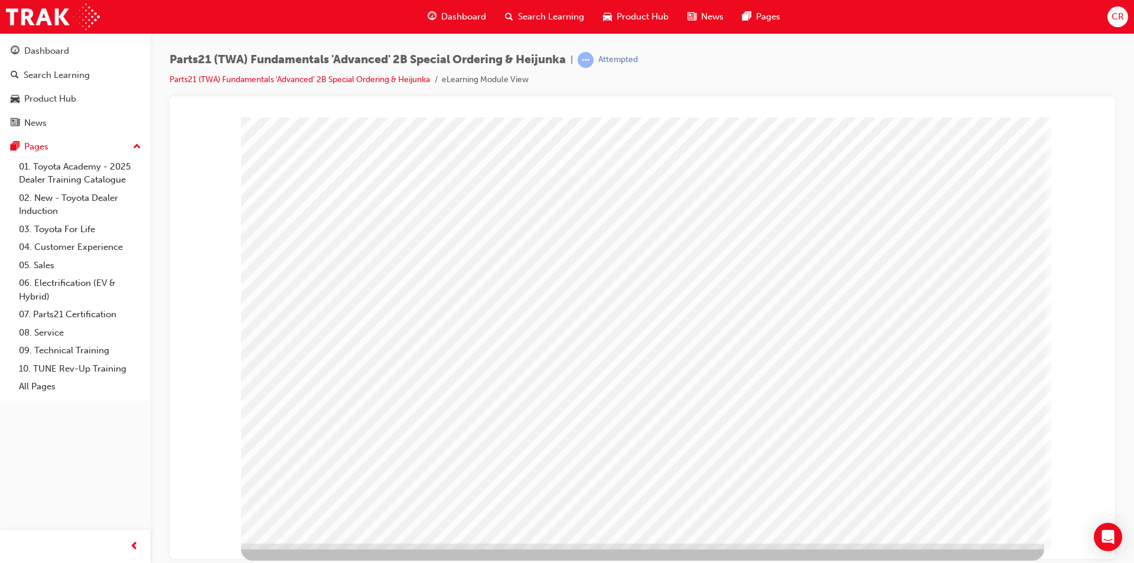
drag, startPoint x: 372, startPoint y: 393, endPoint x: 376, endPoint y: 433, distance: 40.4
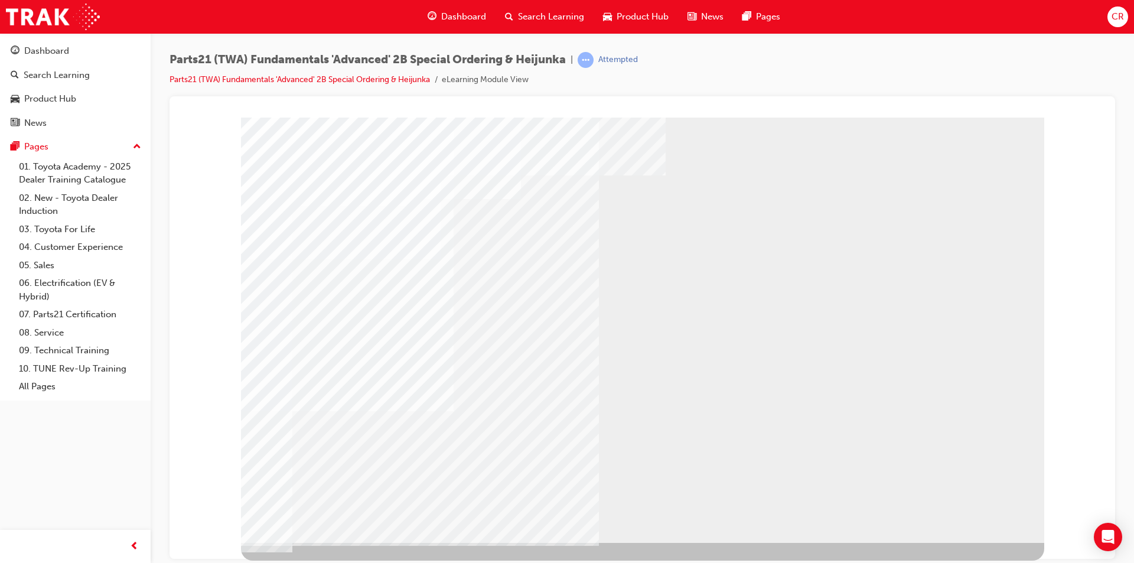
drag, startPoint x: 428, startPoint y: 340, endPoint x: 440, endPoint y: 376, distance: 37.9
drag, startPoint x: 434, startPoint y: 405, endPoint x: 607, endPoint y: 443, distance: 176.7
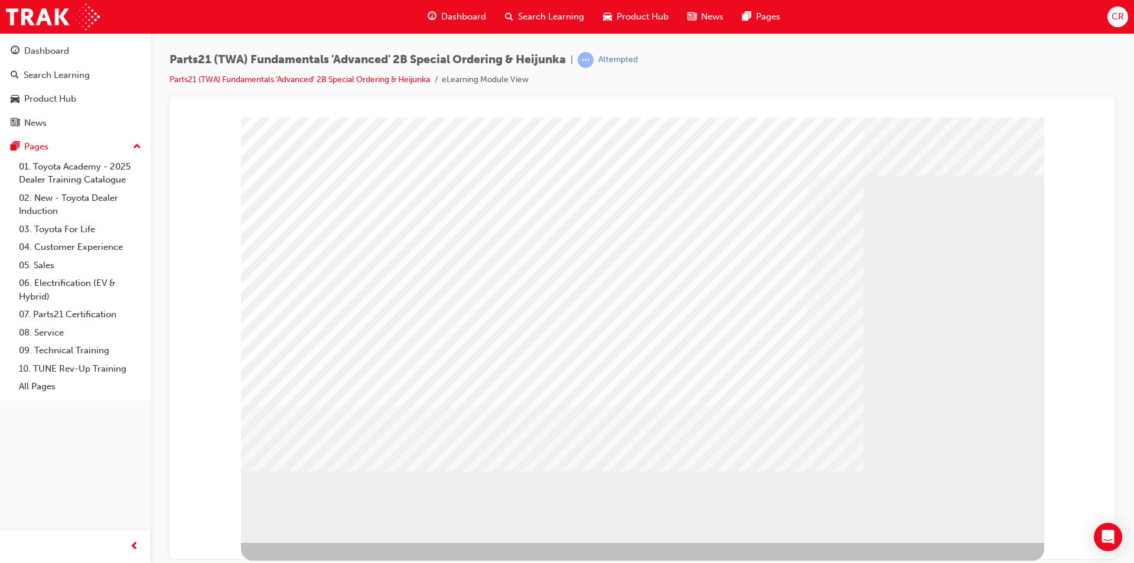
click at [978, 523] on div at bounding box center [642, 329] width 803 height 425
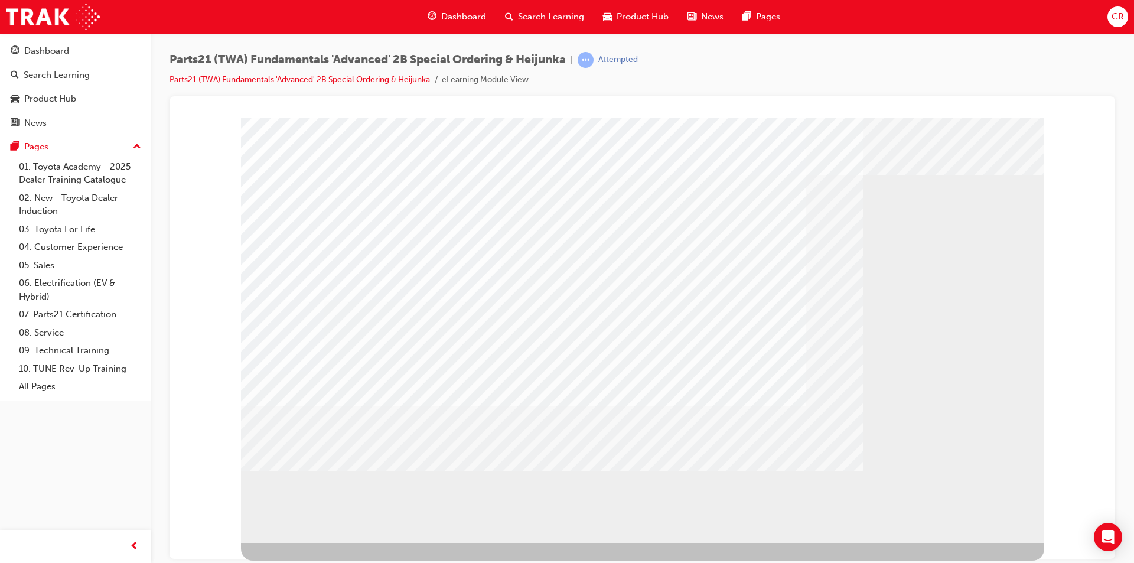
drag, startPoint x: 336, startPoint y: 444, endPoint x: 378, endPoint y: 449, distance: 42.2
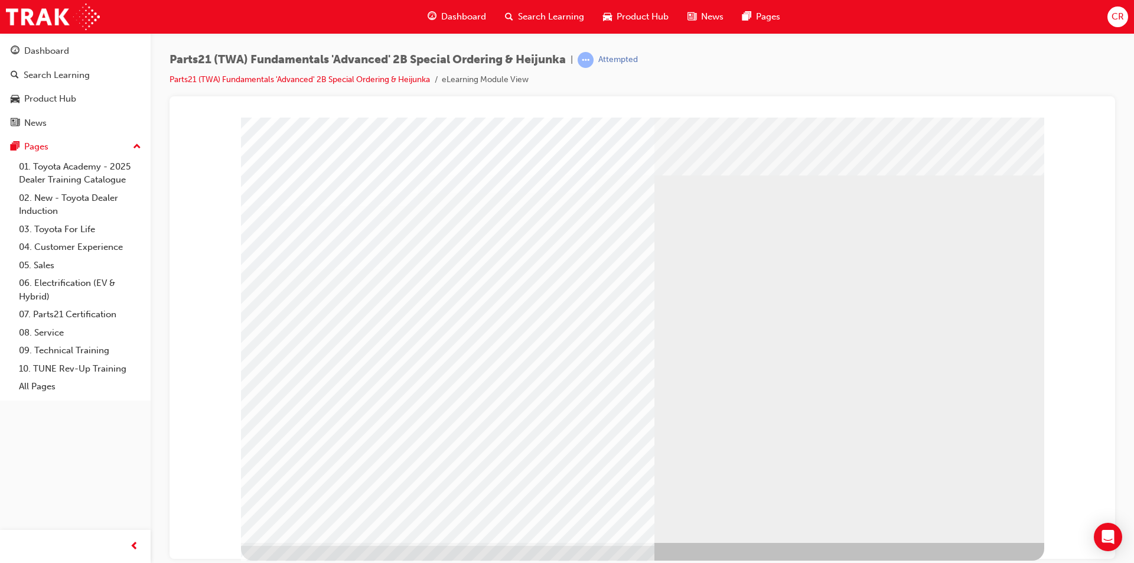
drag, startPoint x: 796, startPoint y: 256, endPoint x: 818, endPoint y: 283, distance: 34.5
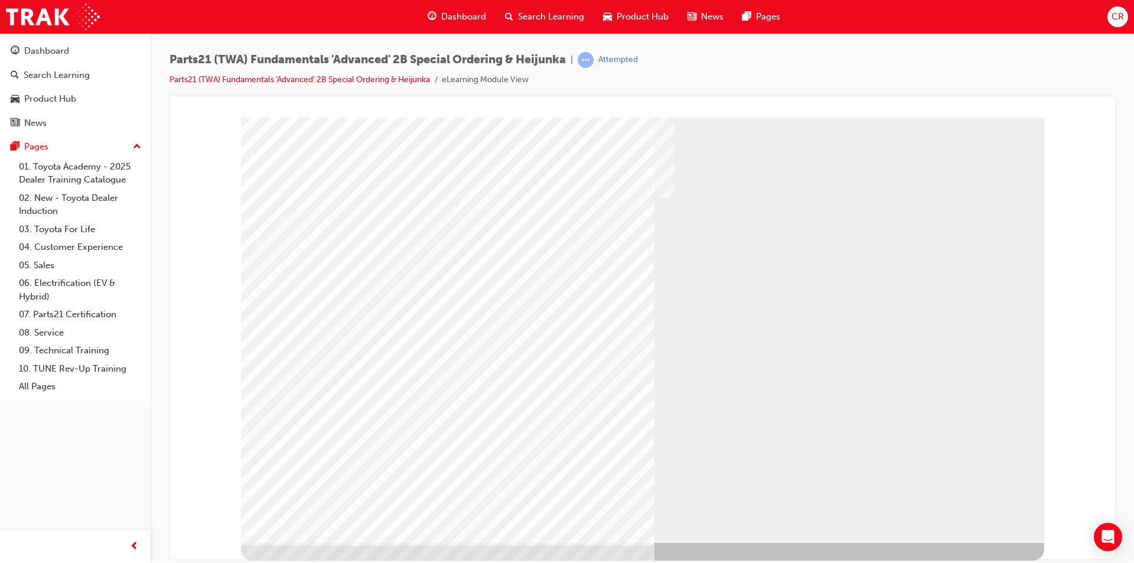
click at [964, 504] on div "multistate" at bounding box center [642, 329] width 803 height 425
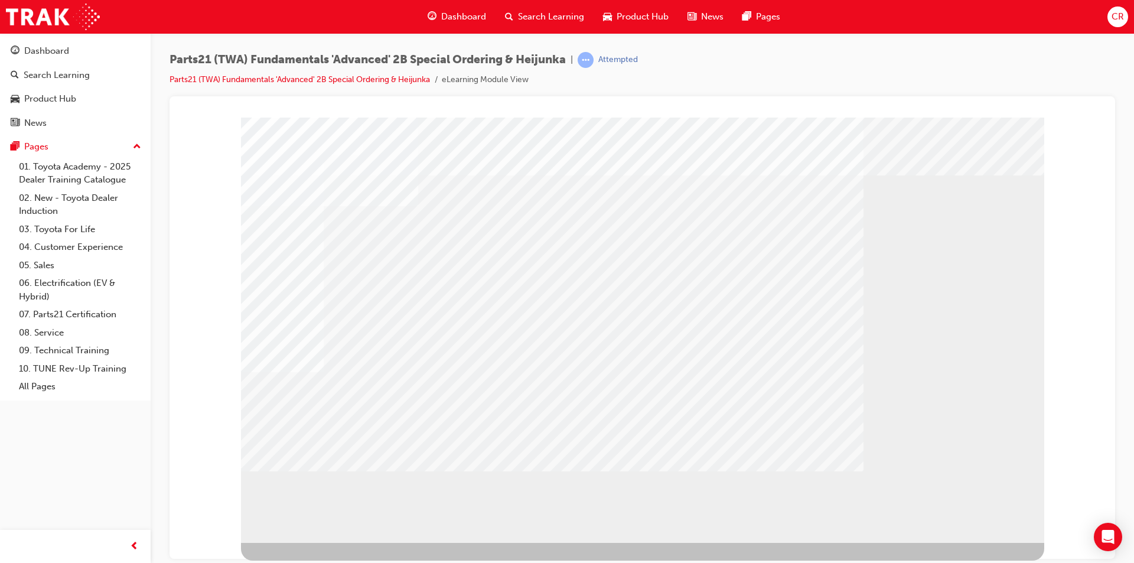
click at [305, 437] on div "" at bounding box center [642, 329] width 803 height 425
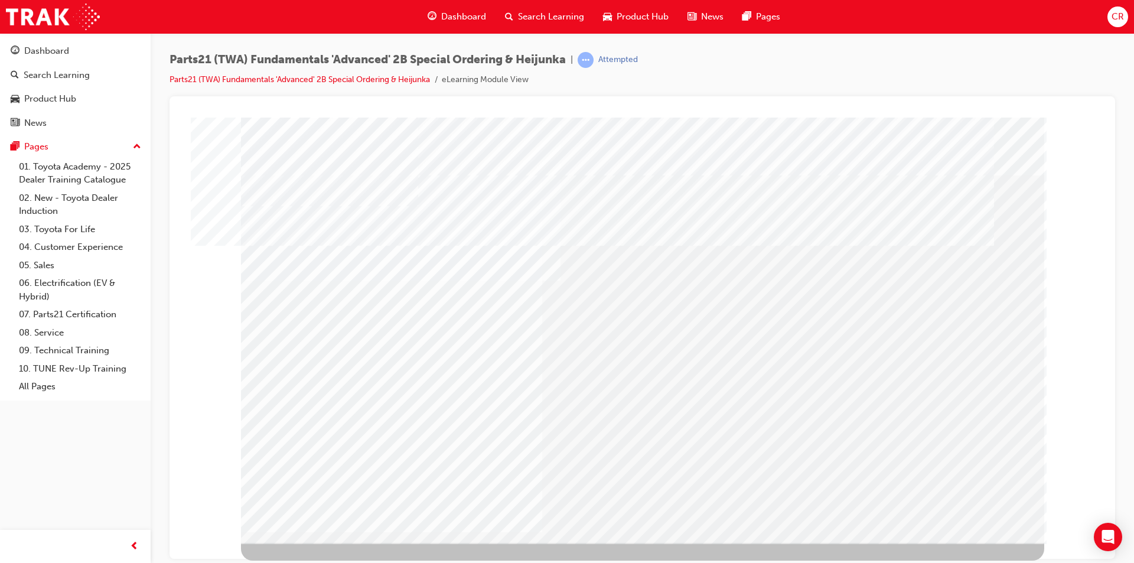
drag, startPoint x: 300, startPoint y: 398, endPoint x: 310, endPoint y: 401, distance: 10.6
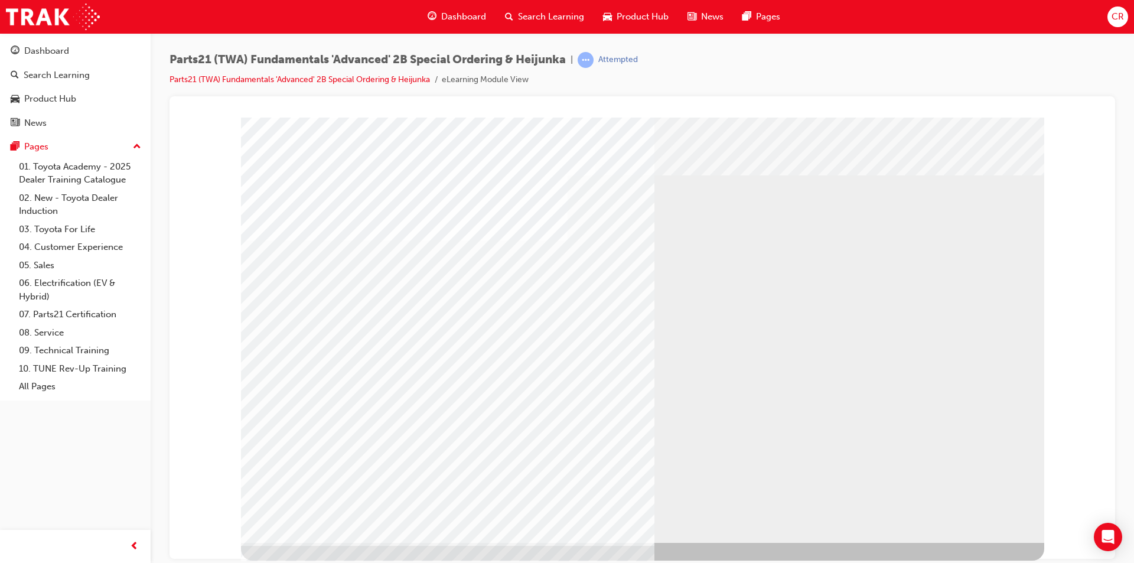
drag, startPoint x: 869, startPoint y: 405, endPoint x: 845, endPoint y: 426, distance: 31.8
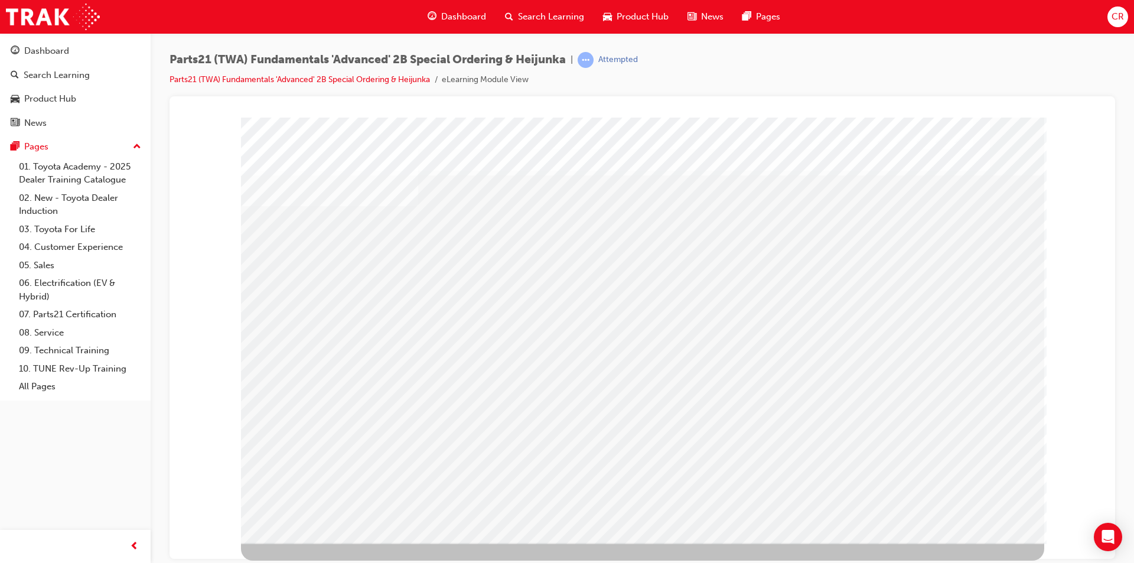
drag, startPoint x: 598, startPoint y: 249, endPoint x: 624, endPoint y: 286, distance: 45.3
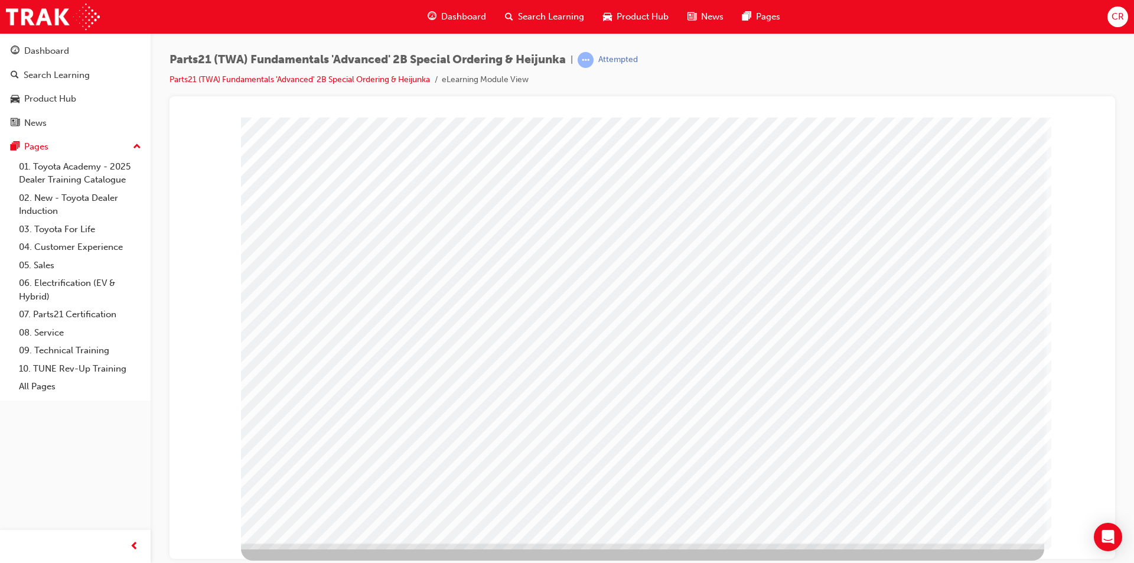
click at [308, 246] on div "s10" at bounding box center [642, 329] width 803 height 425
drag, startPoint x: 354, startPoint y: 366, endPoint x: 358, endPoint y: 428, distance: 61.5
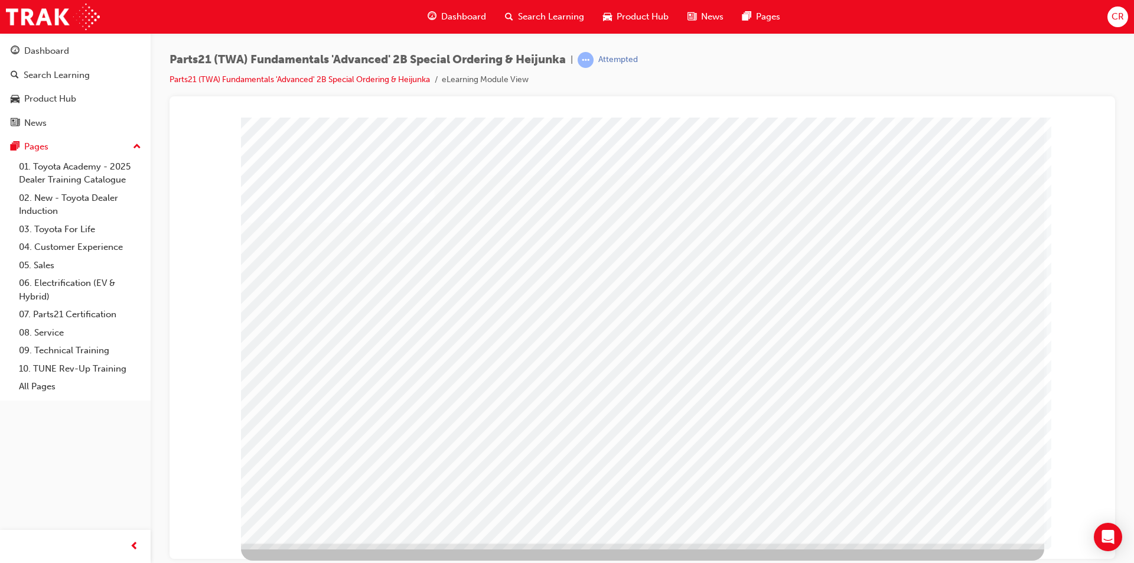
drag, startPoint x: 370, startPoint y: 364, endPoint x: 368, endPoint y: 414, distance: 50.2
drag, startPoint x: 358, startPoint y: 453, endPoint x: 367, endPoint y: 450, distance: 9.7
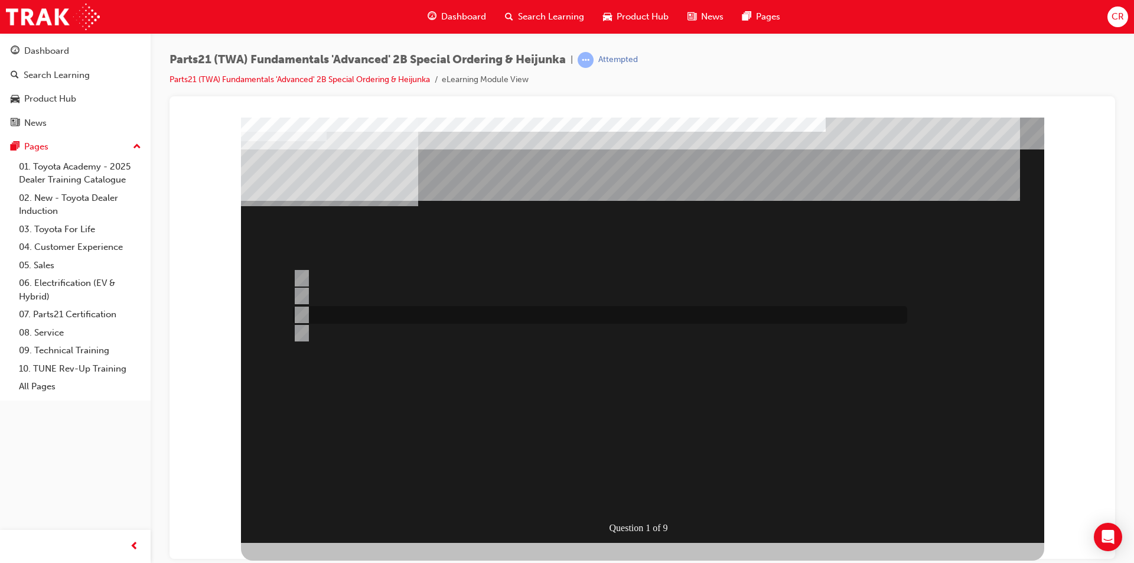
click at [532, 320] on div at bounding box center [597, 315] width 614 height 18
radio input "true"
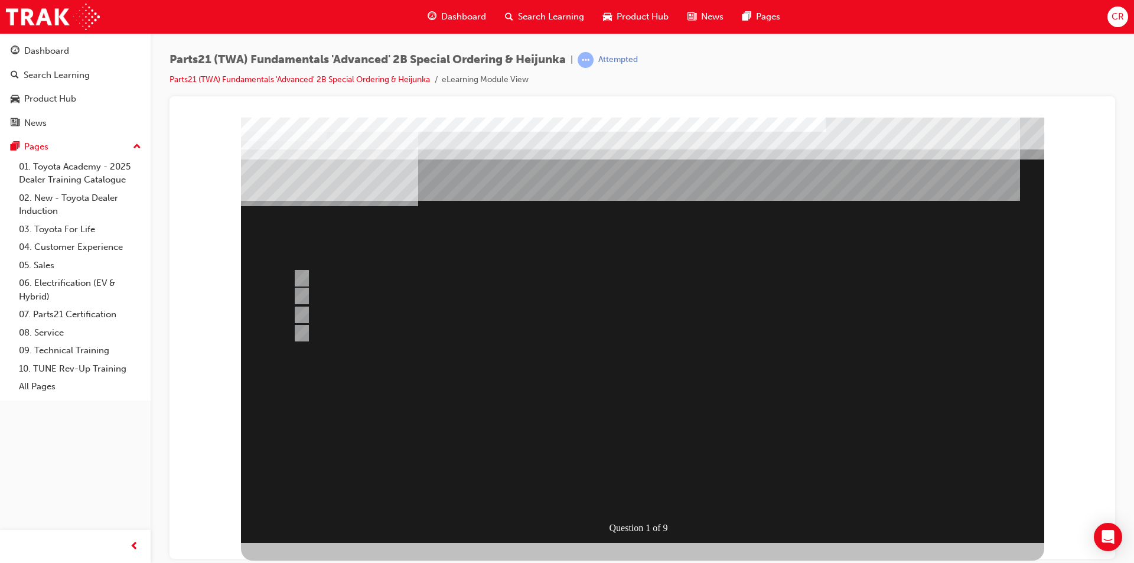
click at [665, 497] on div at bounding box center [642, 329] width 803 height 425
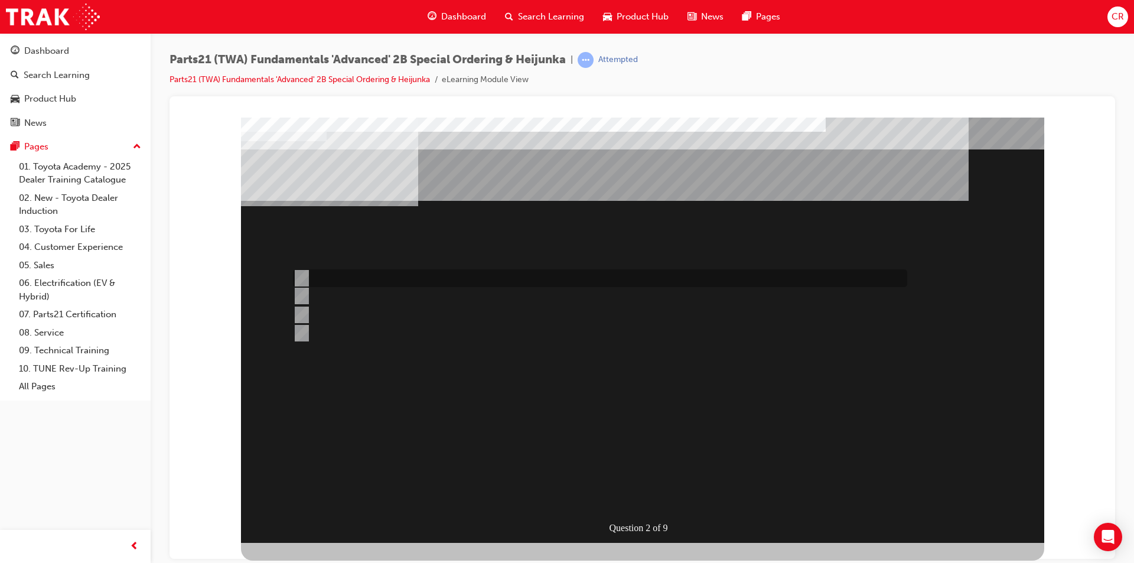
click at [567, 270] on div at bounding box center [597, 278] width 614 height 18
radio input "true"
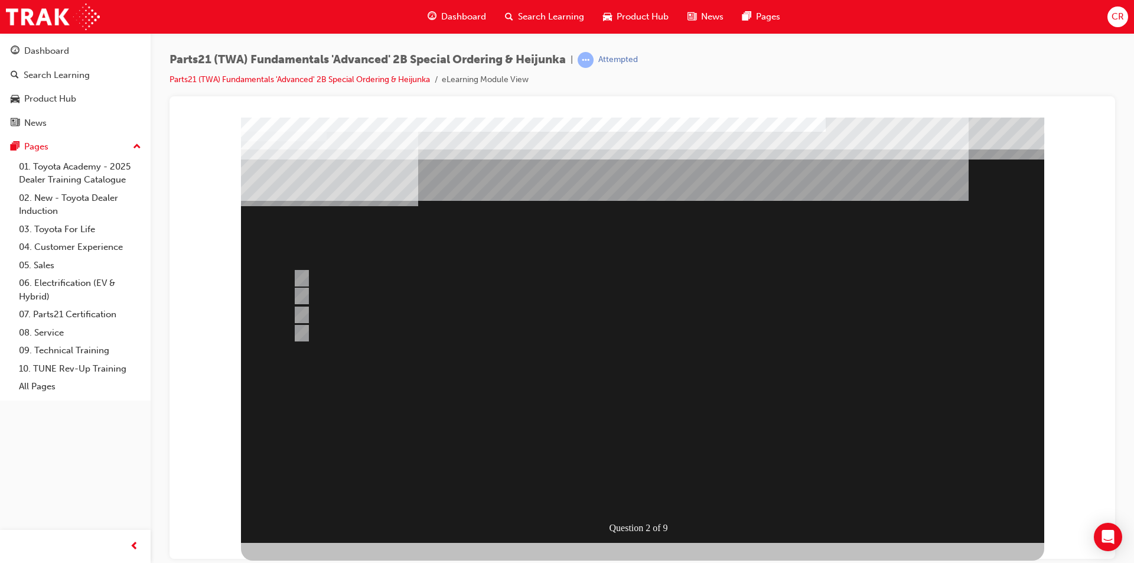
click at [660, 489] on div at bounding box center [642, 329] width 803 height 425
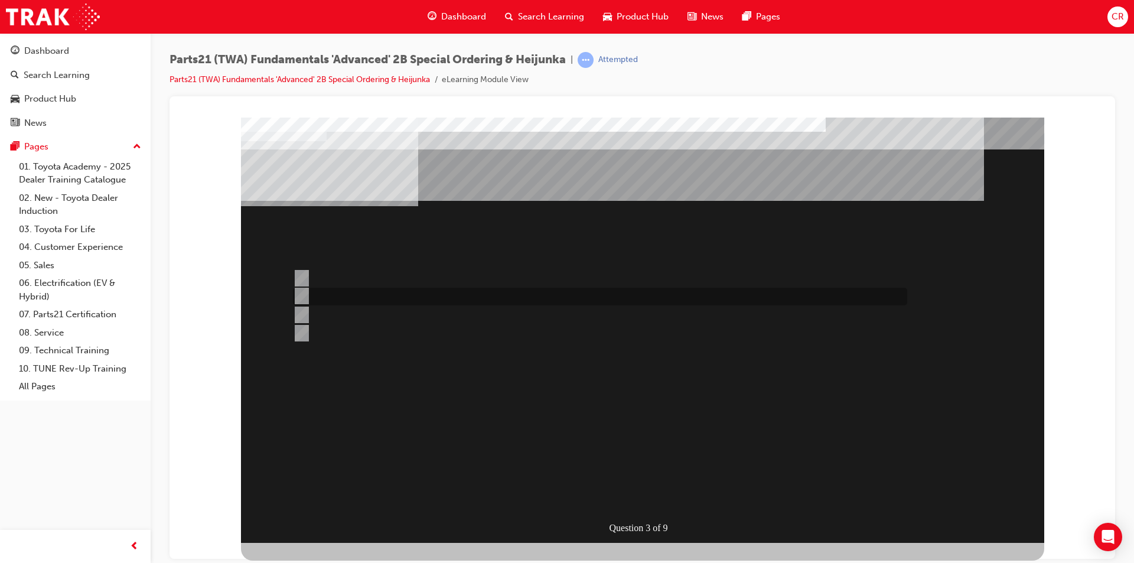
click at [439, 291] on div at bounding box center [597, 297] width 614 height 18
radio input "true"
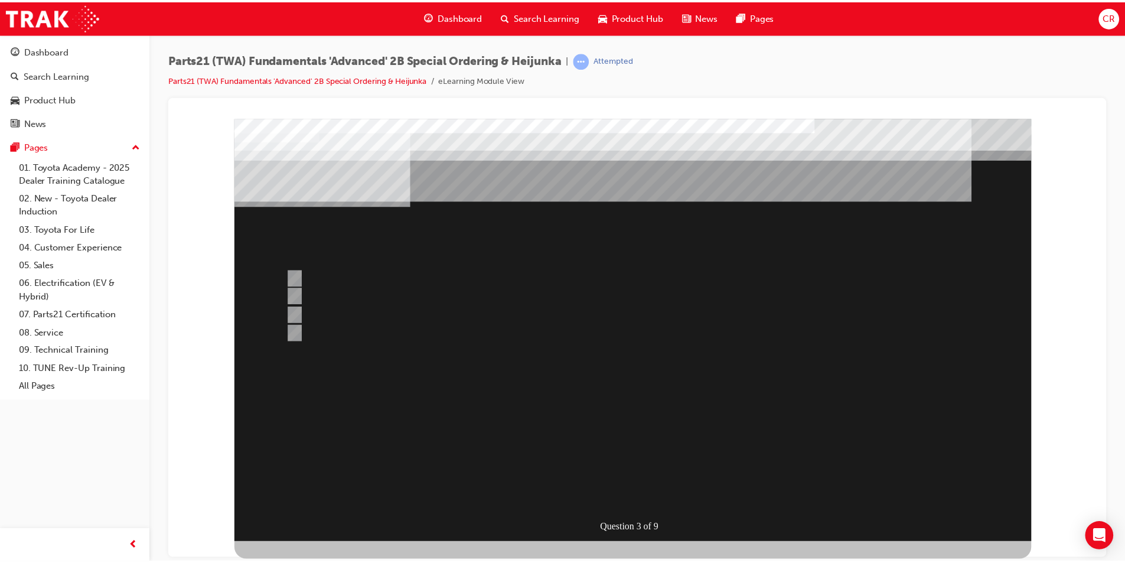
click at [653, 505] on div at bounding box center [636, 330] width 803 height 425
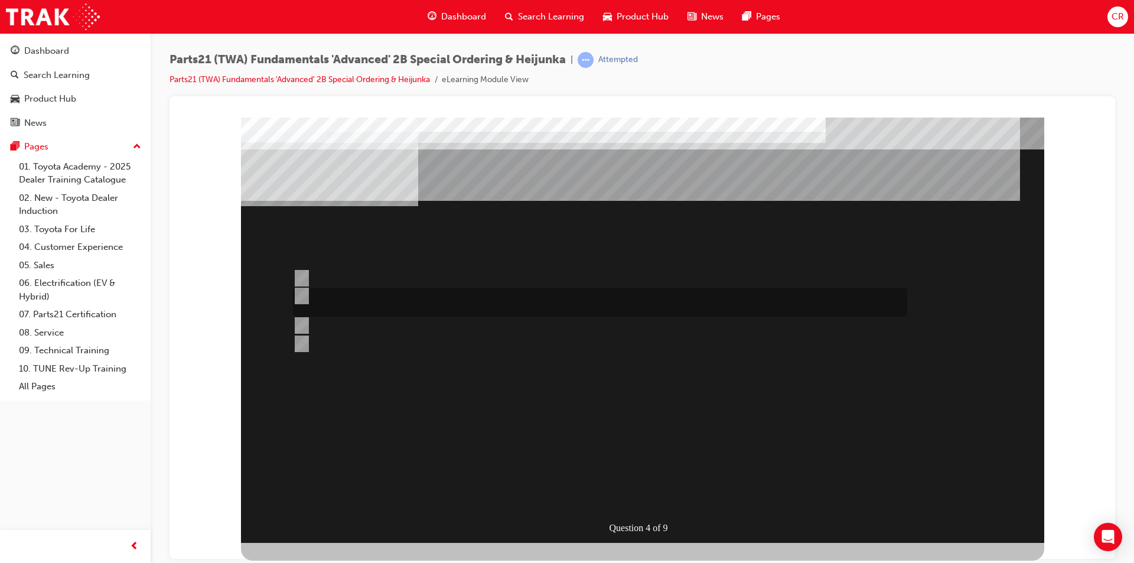
click at [511, 305] on div at bounding box center [597, 302] width 614 height 29
radio input "true"
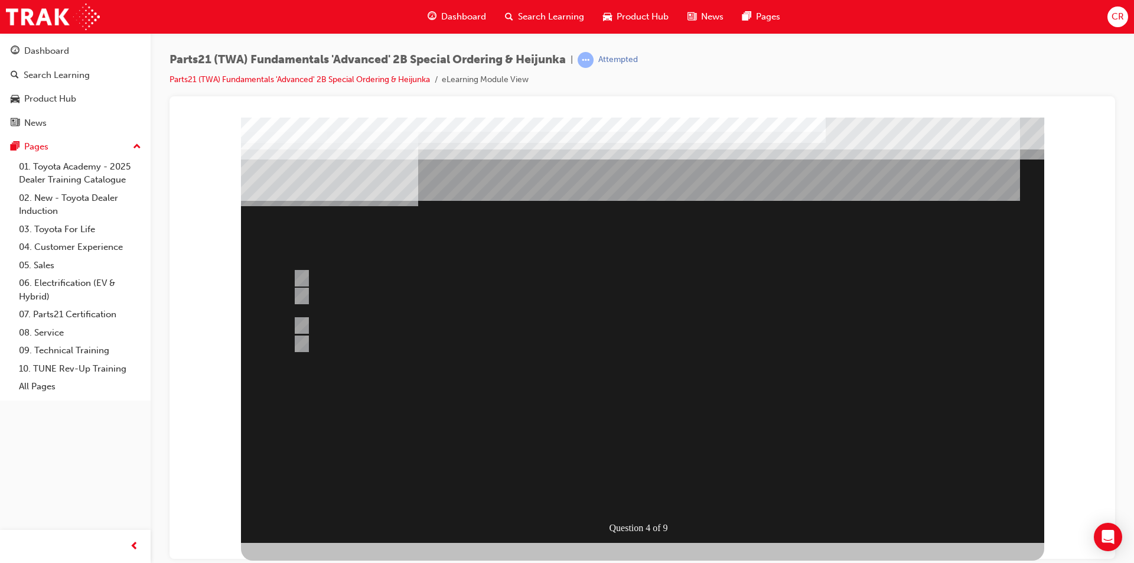
click at [652, 488] on div at bounding box center [642, 329] width 803 height 425
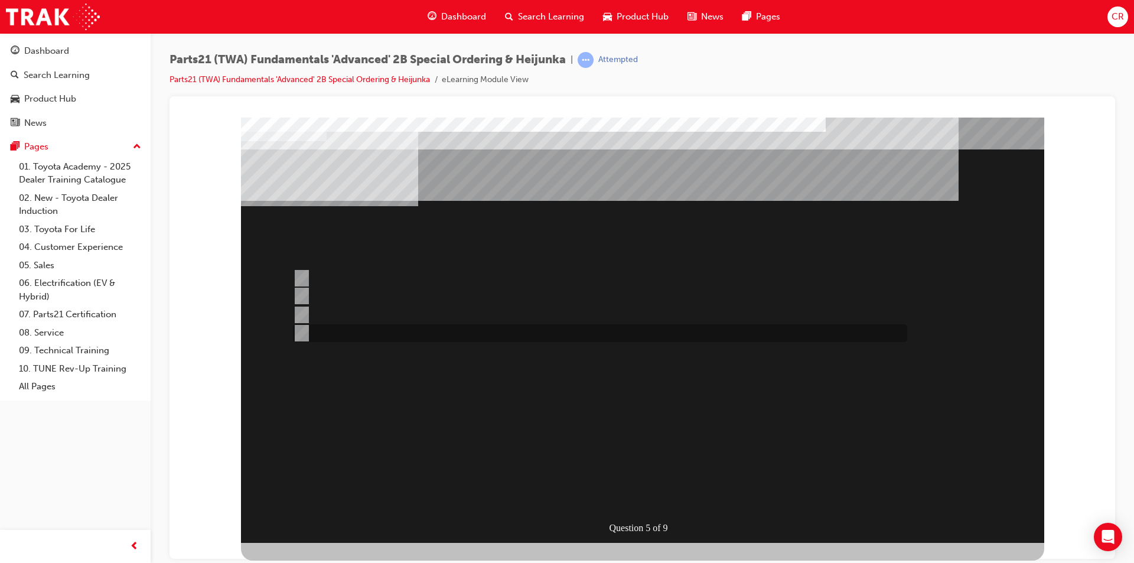
click at [628, 329] on div at bounding box center [597, 333] width 614 height 18
radio input "true"
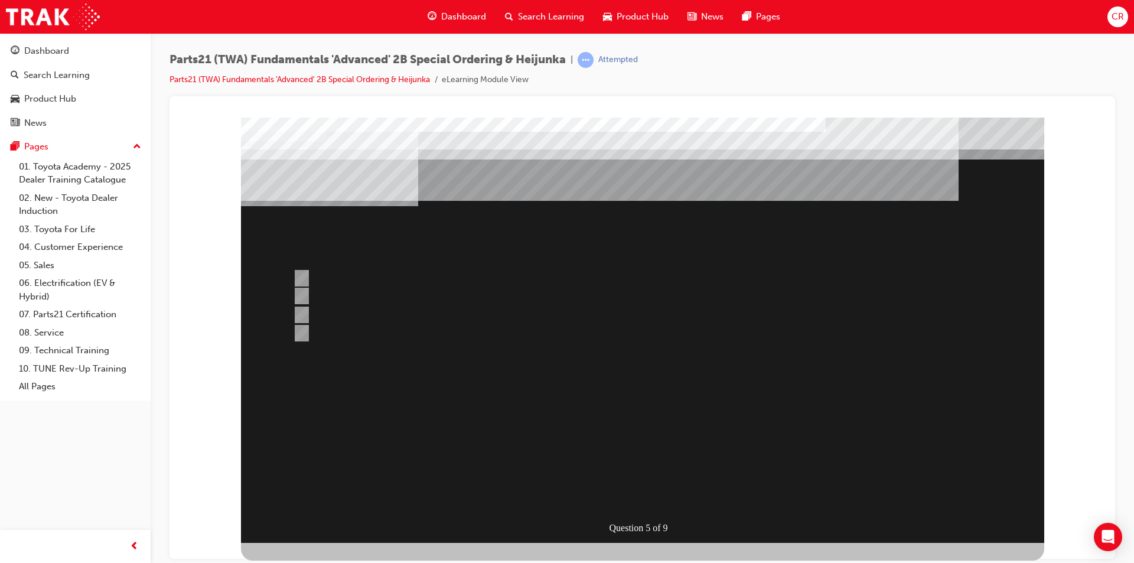
click at [659, 492] on div at bounding box center [642, 329] width 803 height 425
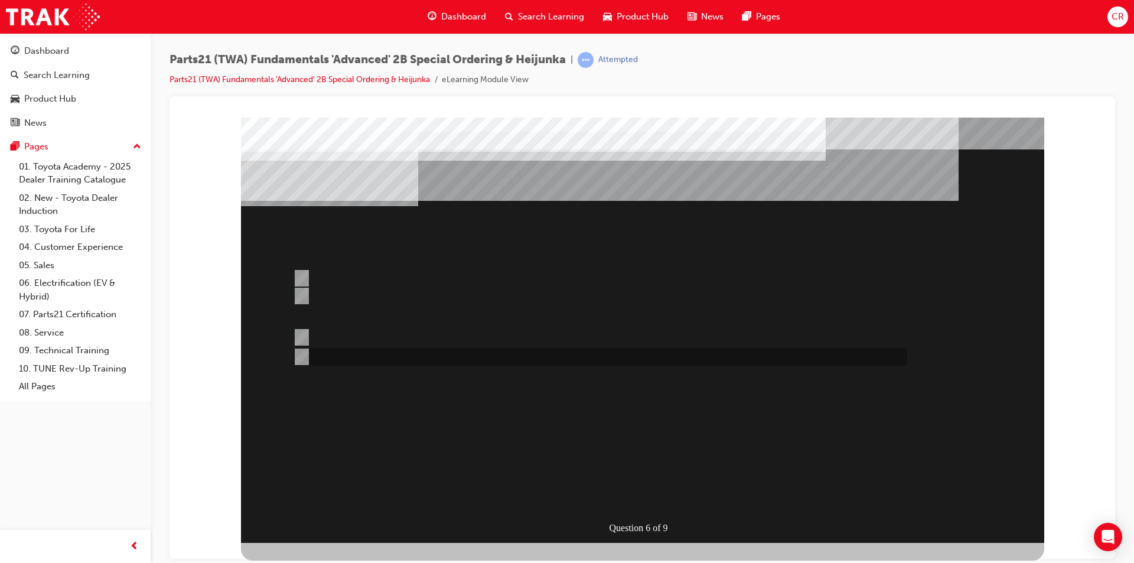
click at [391, 354] on div at bounding box center [597, 357] width 614 height 18
radio input "true"
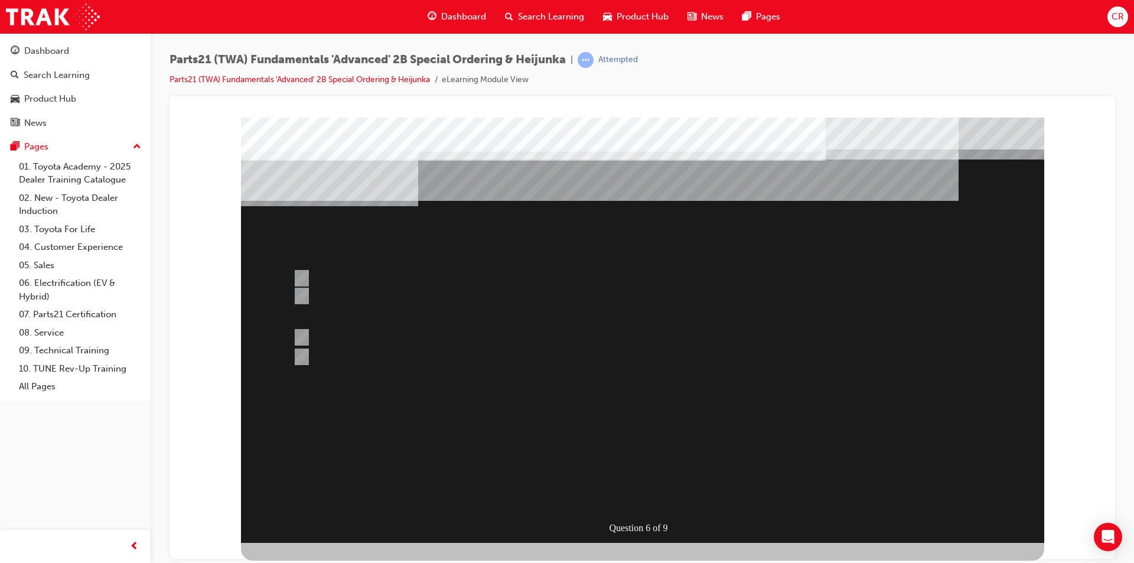
click at [672, 493] on div at bounding box center [642, 329] width 803 height 425
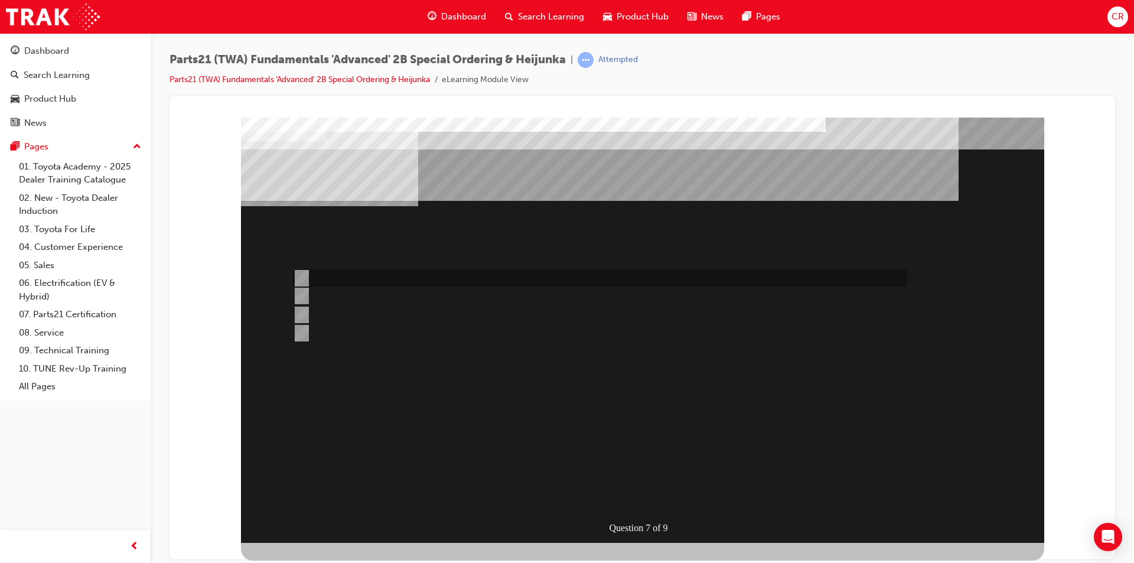
click at [485, 271] on div at bounding box center [597, 278] width 614 height 18
radio input "true"
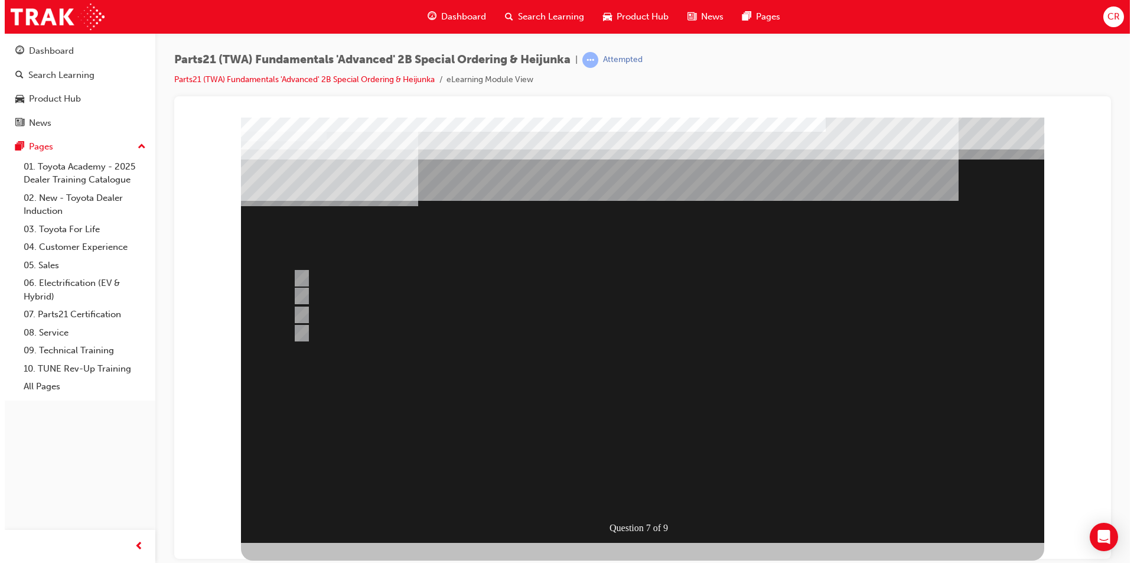
click at [666, 491] on div at bounding box center [641, 329] width 803 height 425
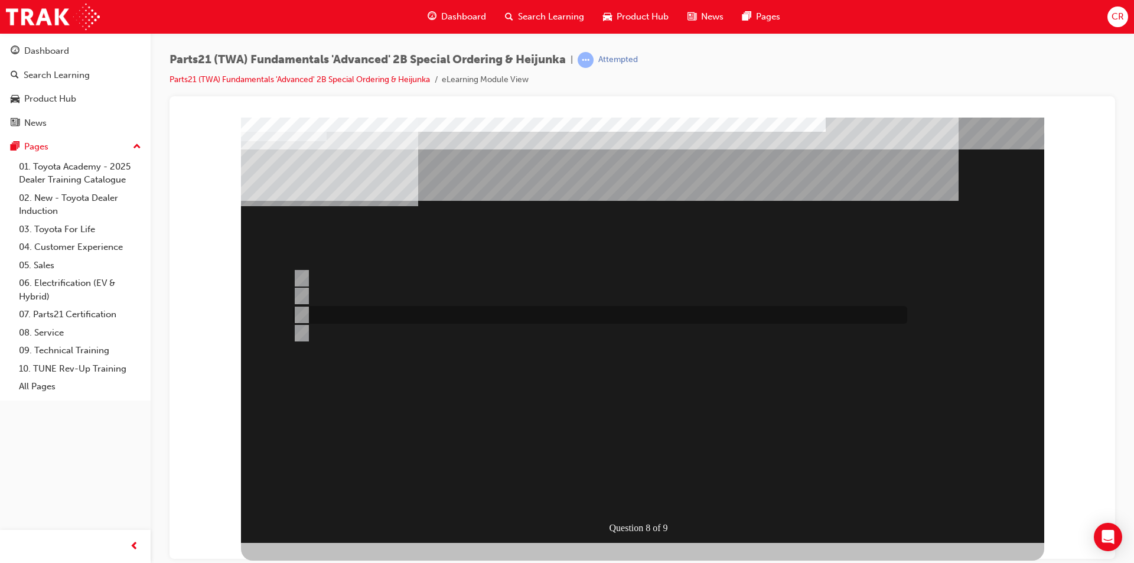
click at [420, 313] on div at bounding box center [597, 315] width 614 height 18
radio input "true"
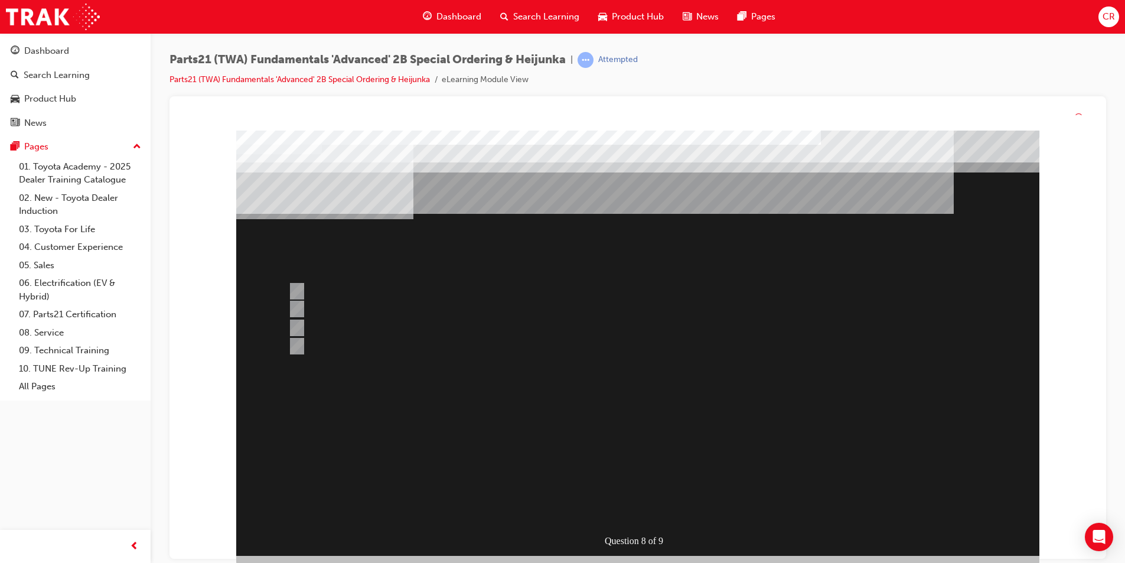
click at [677, 510] on div at bounding box center [637, 343] width 803 height 425
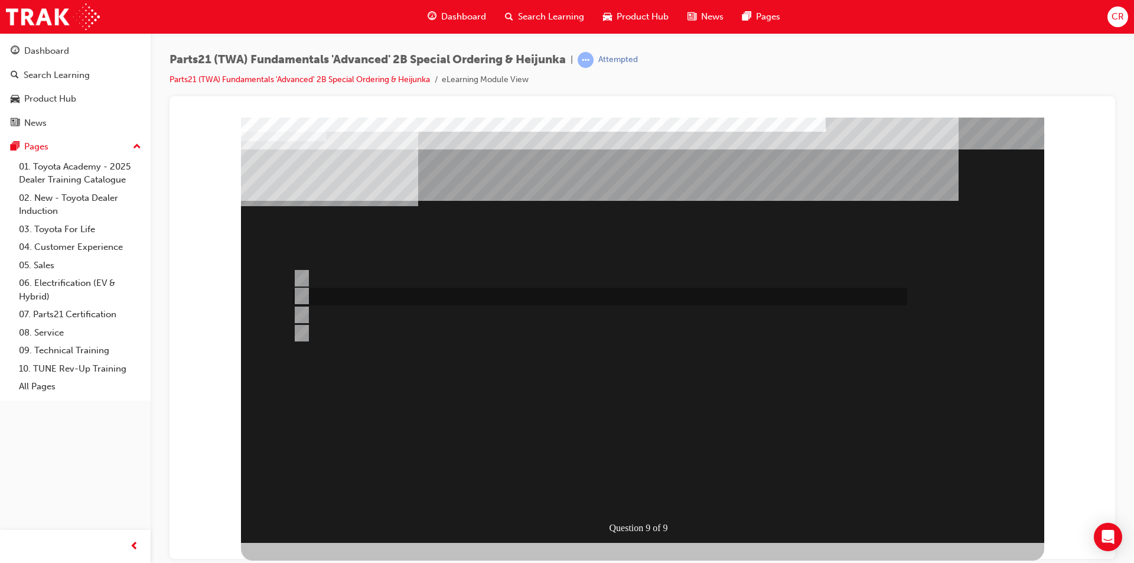
click at [422, 298] on div at bounding box center [597, 297] width 614 height 18
radio input "true"
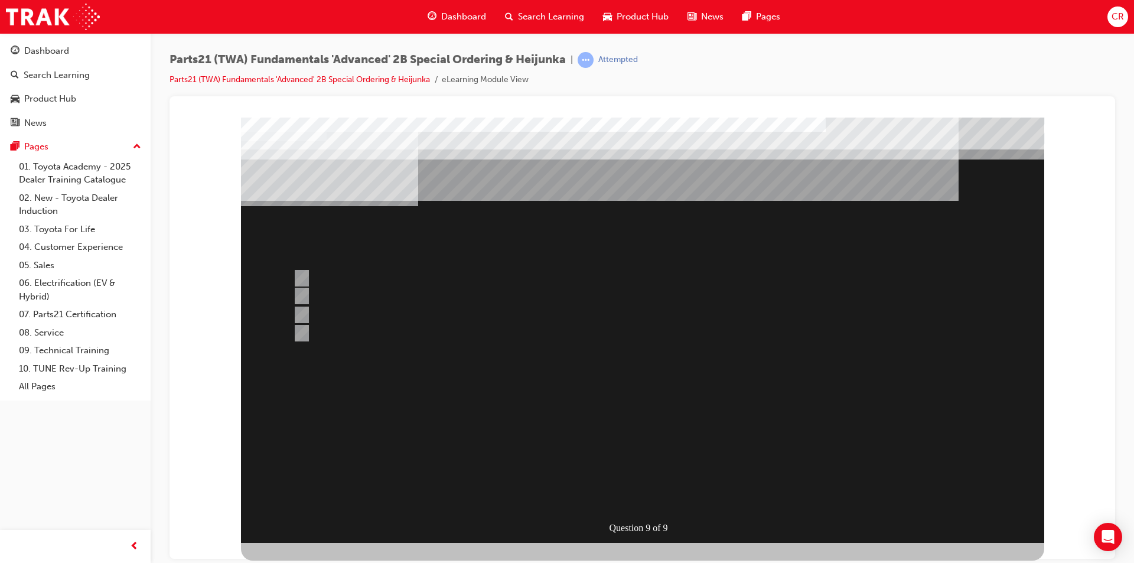
click at [667, 501] on div at bounding box center [642, 329] width 803 height 425
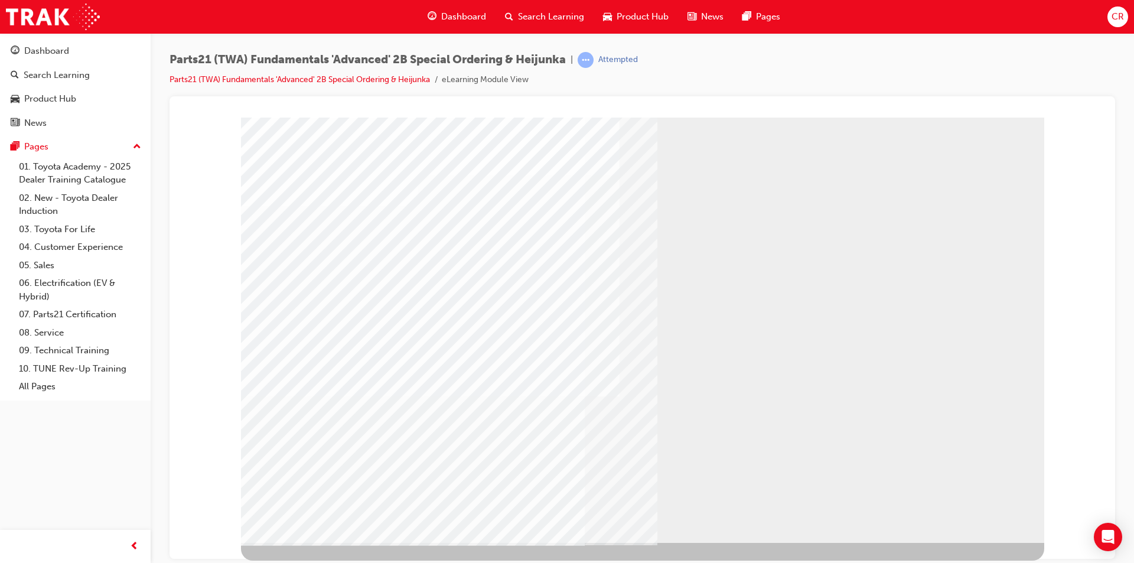
click at [79, 49] on div "Dashboard" at bounding box center [75, 51] width 129 height 15
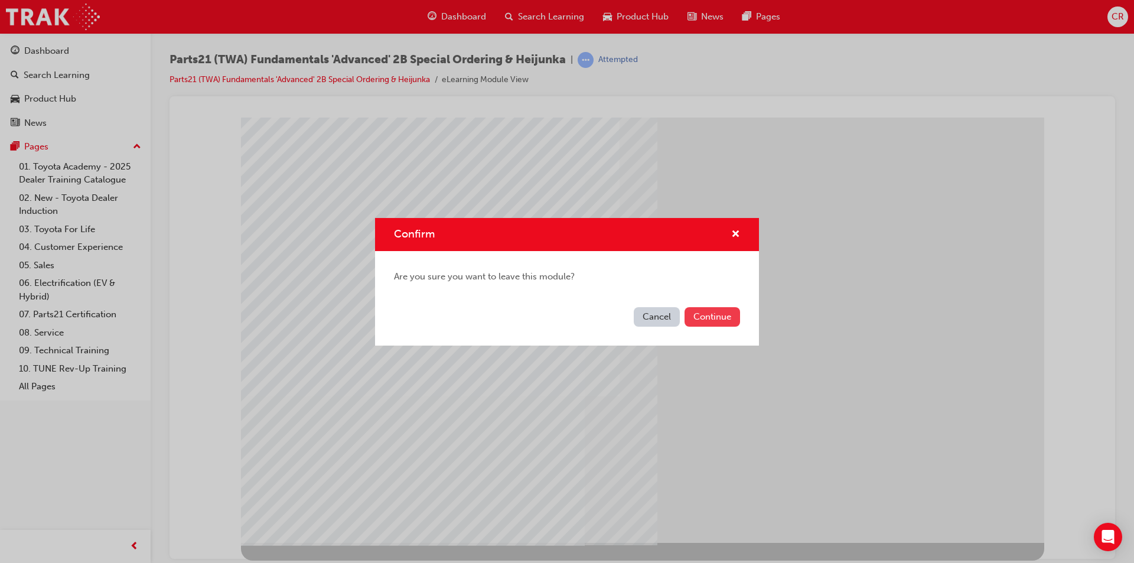
click at [711, 315] on button "Continue" at bounding box center [713, 316] width 56 height 19
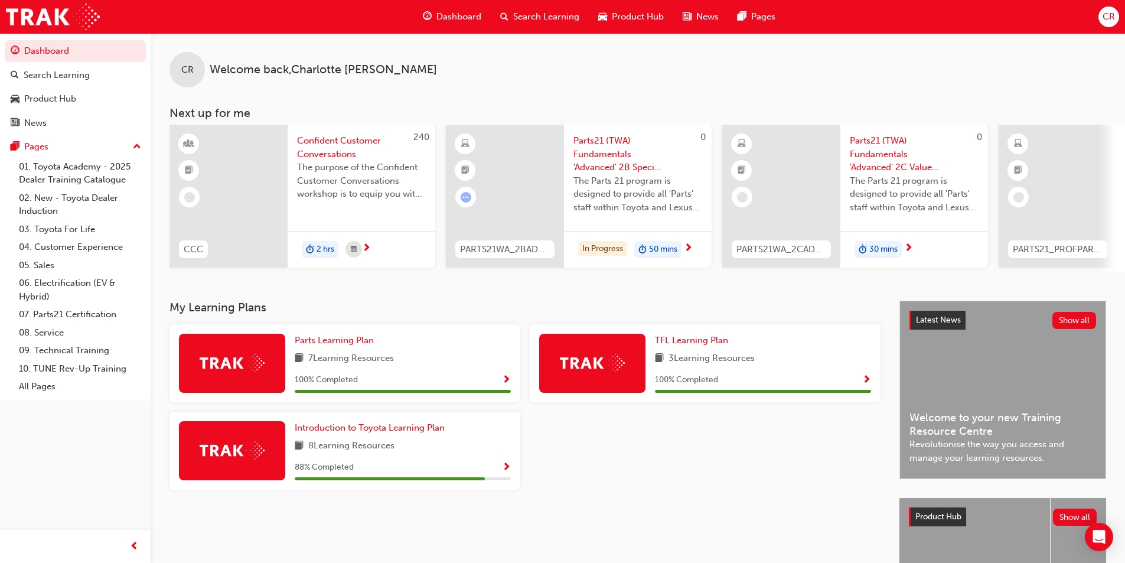
click at [610, 160] on span "Parts21 (TWA) Fundamentals 'Advanced' 2B Special Ordering & Heijunka" at bounding box center [638, 154] width 129 height 40
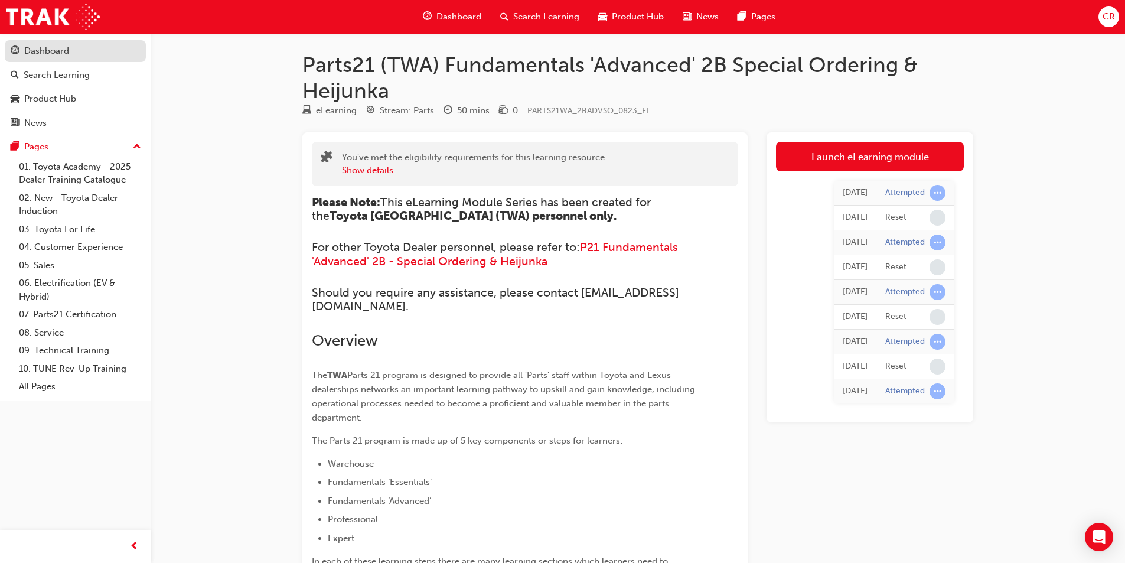
click at [95, 50] on div "Dashboard" at bounding box center [75, 51] width 129 height 15
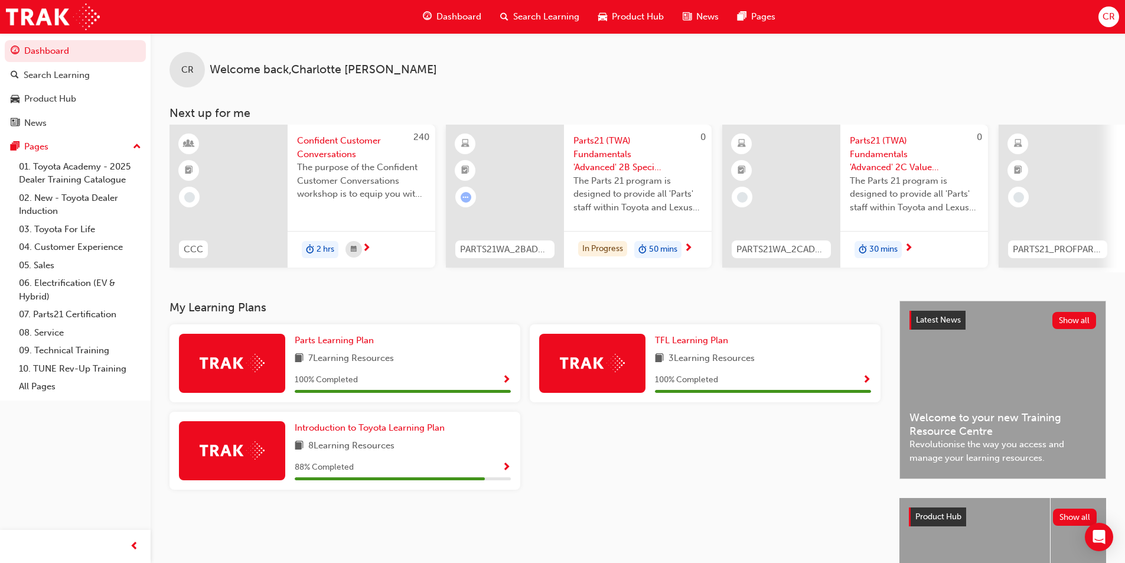
click at [749, 64] on div "CR Welcome back , Charlotte Rowe" at bounding box center [638, 60] width 975 height 54
click at [733, 482] on div at bounding box center [705, 455] width 360 height 87
click at [997, 77] on div "CR Welcome back , Charlotte Rowe" at bounding box center [638, 60] width 975 height 54
click at [948, 82] on div "CR Welcome back , Charlotte Rowe" at bounding box center [638, 60] width 975 height 54
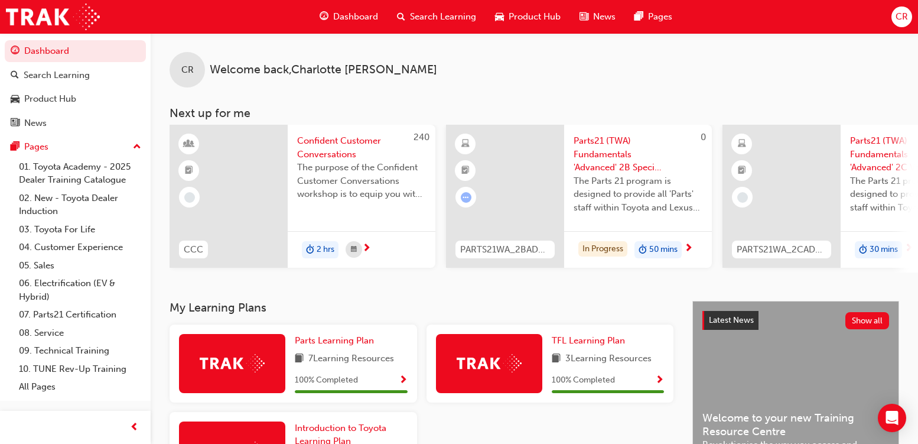
click at [619, 162] on span "Parts21 (TWA) Fundamentals 'Advanced' 2B Special Ordering & Heijunka" at bounding box center [638, 154] width 129 height 40
